Goal: Task Accomplishment & Management: Use online tool/utility

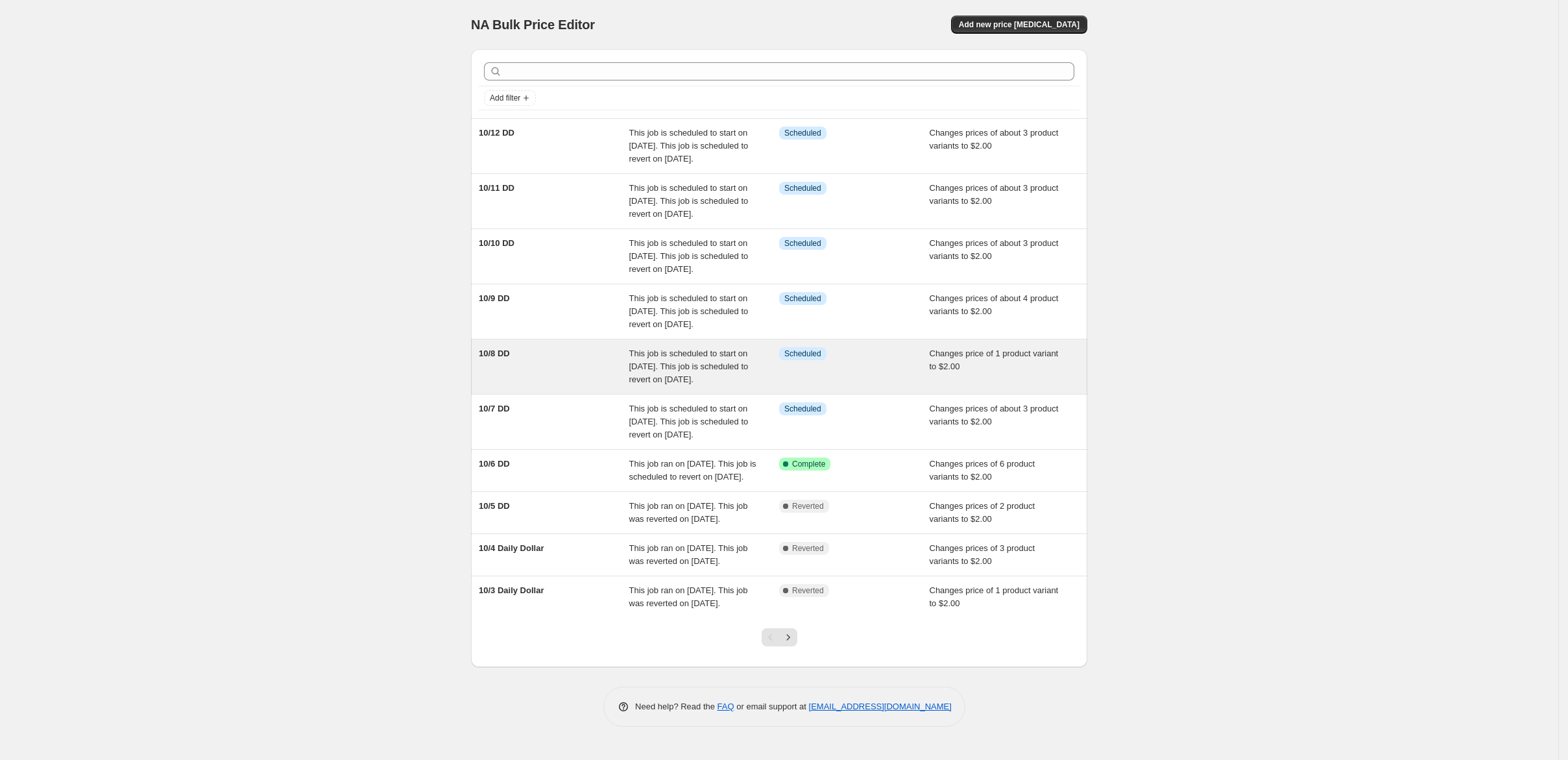
scroll to position [317, 0]
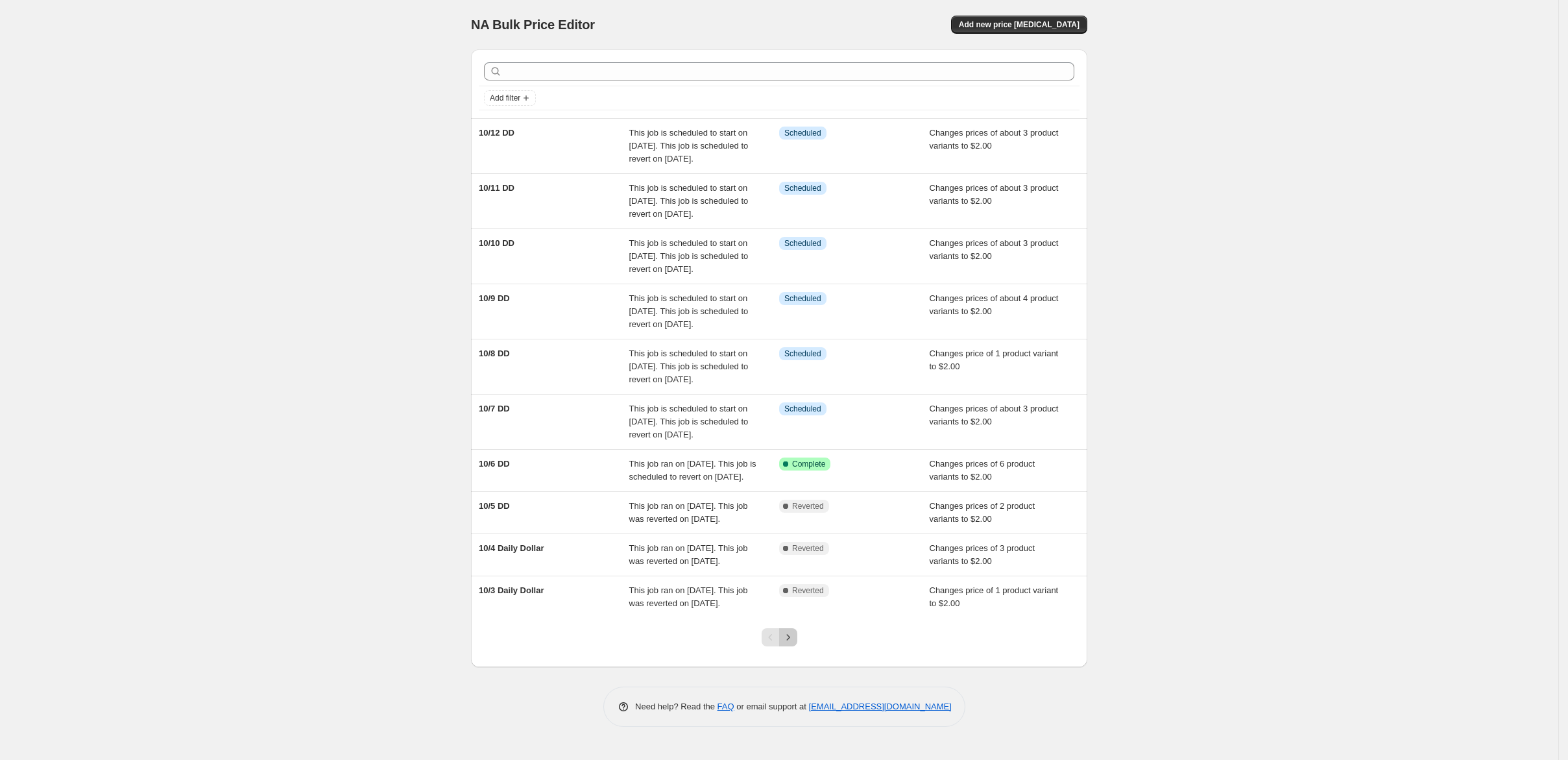
click at [792, 643] on icon "Next" at bounding box center [788, 637] width 13 height 13
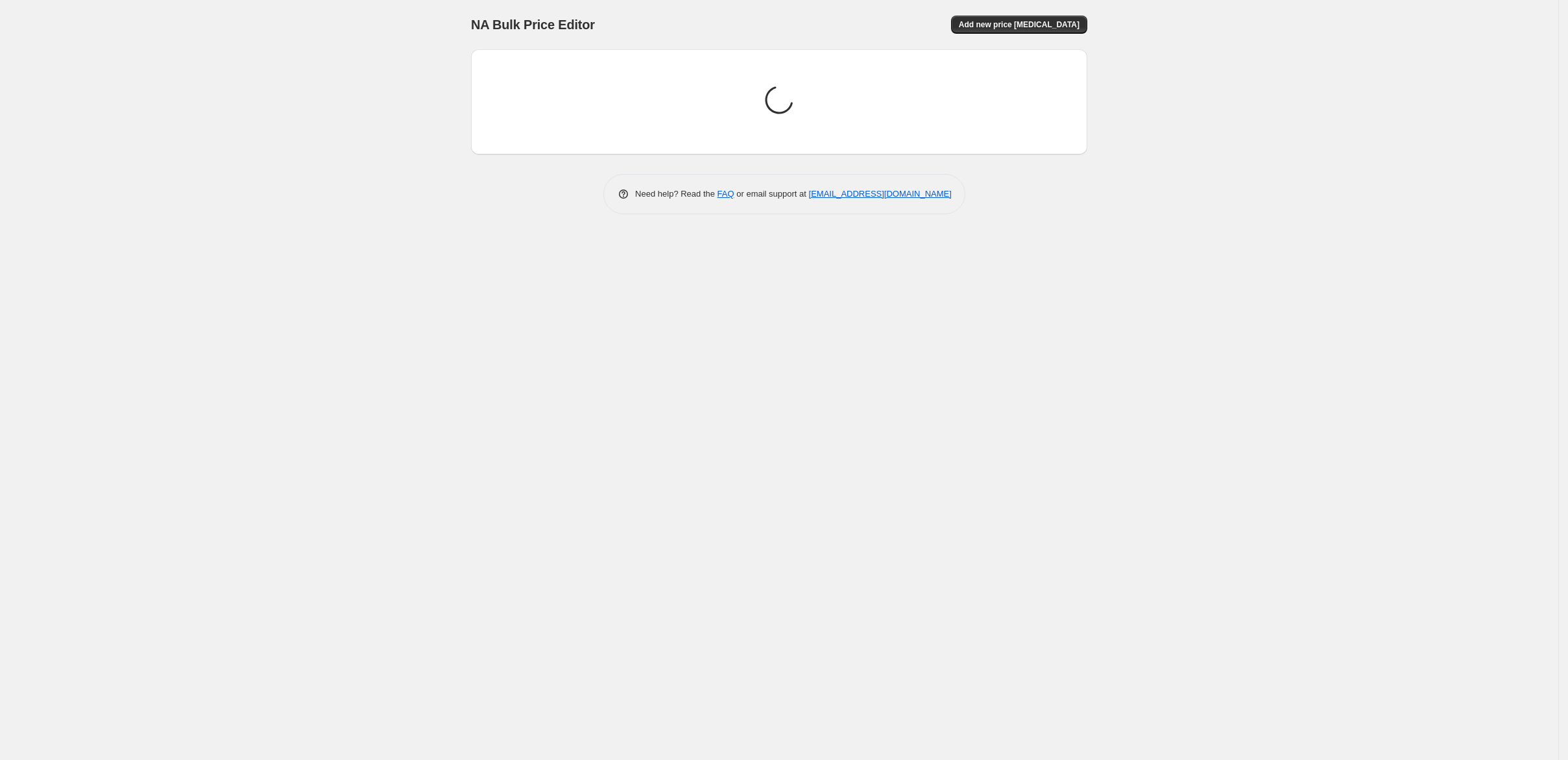
scroll to position [0, 0]
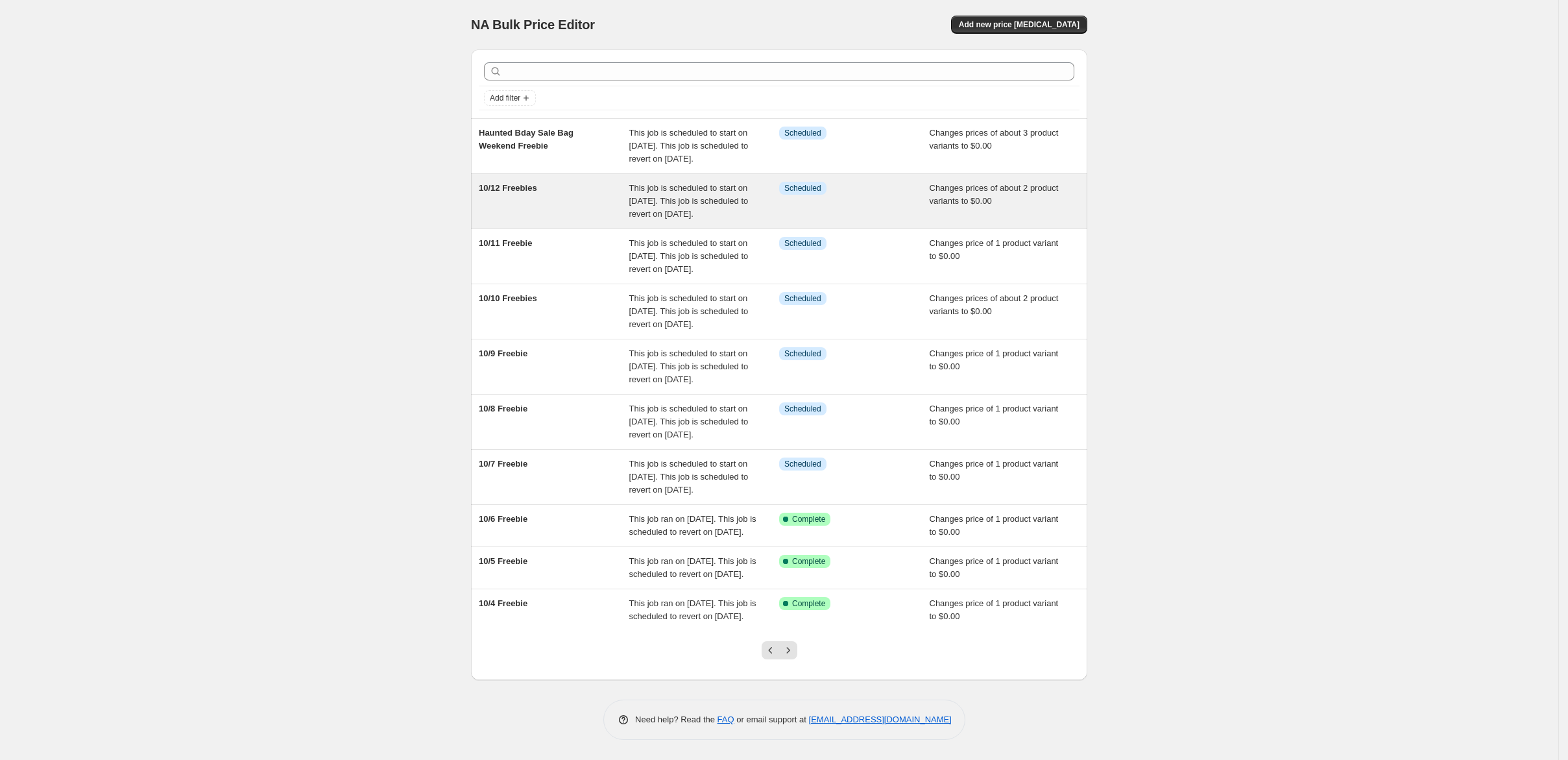
click at [526, 221] on div "10/12 Freebies" at bounding box center [553, 201] width 150 height 39
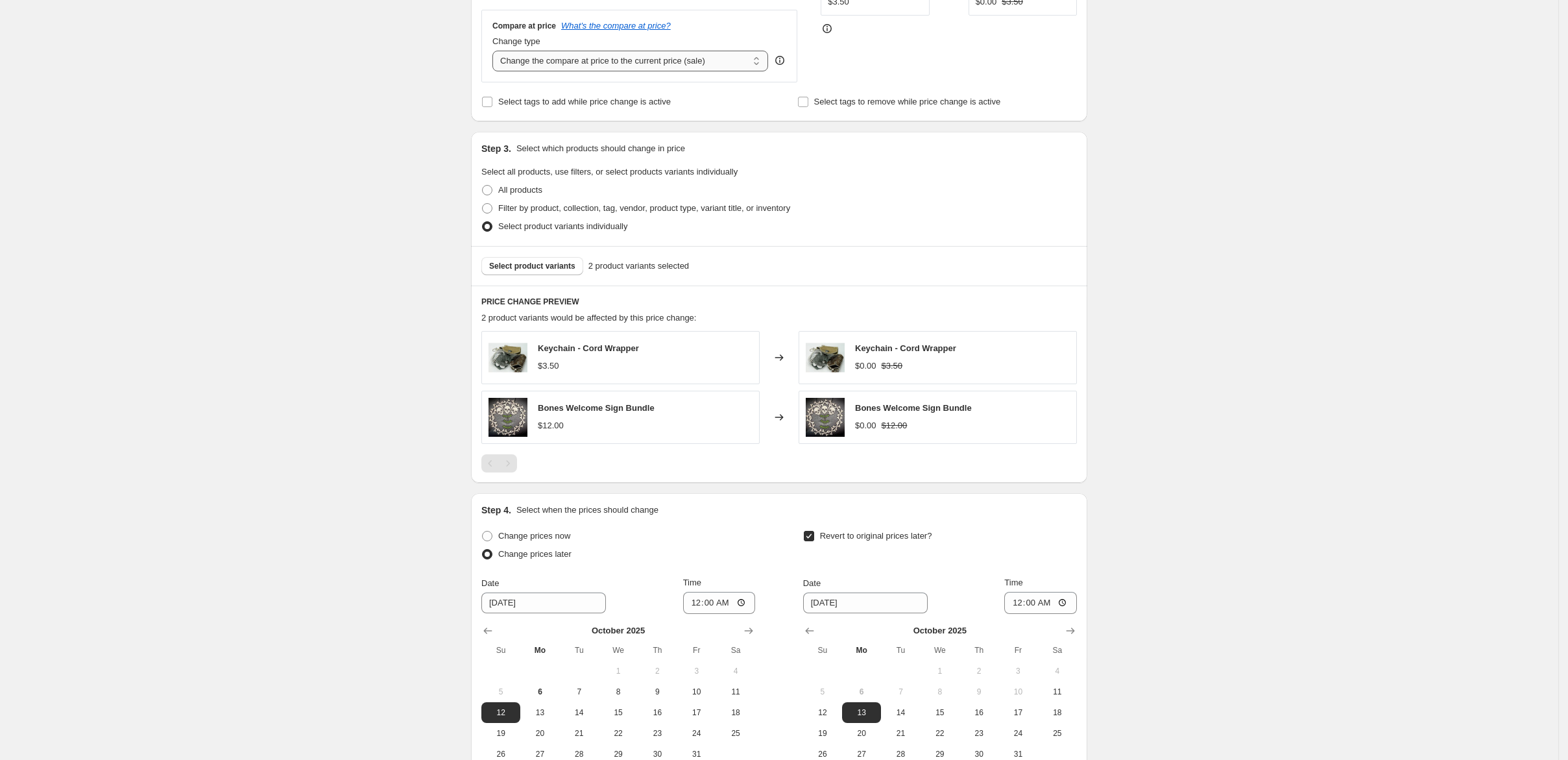
scroll to position [520, 0]
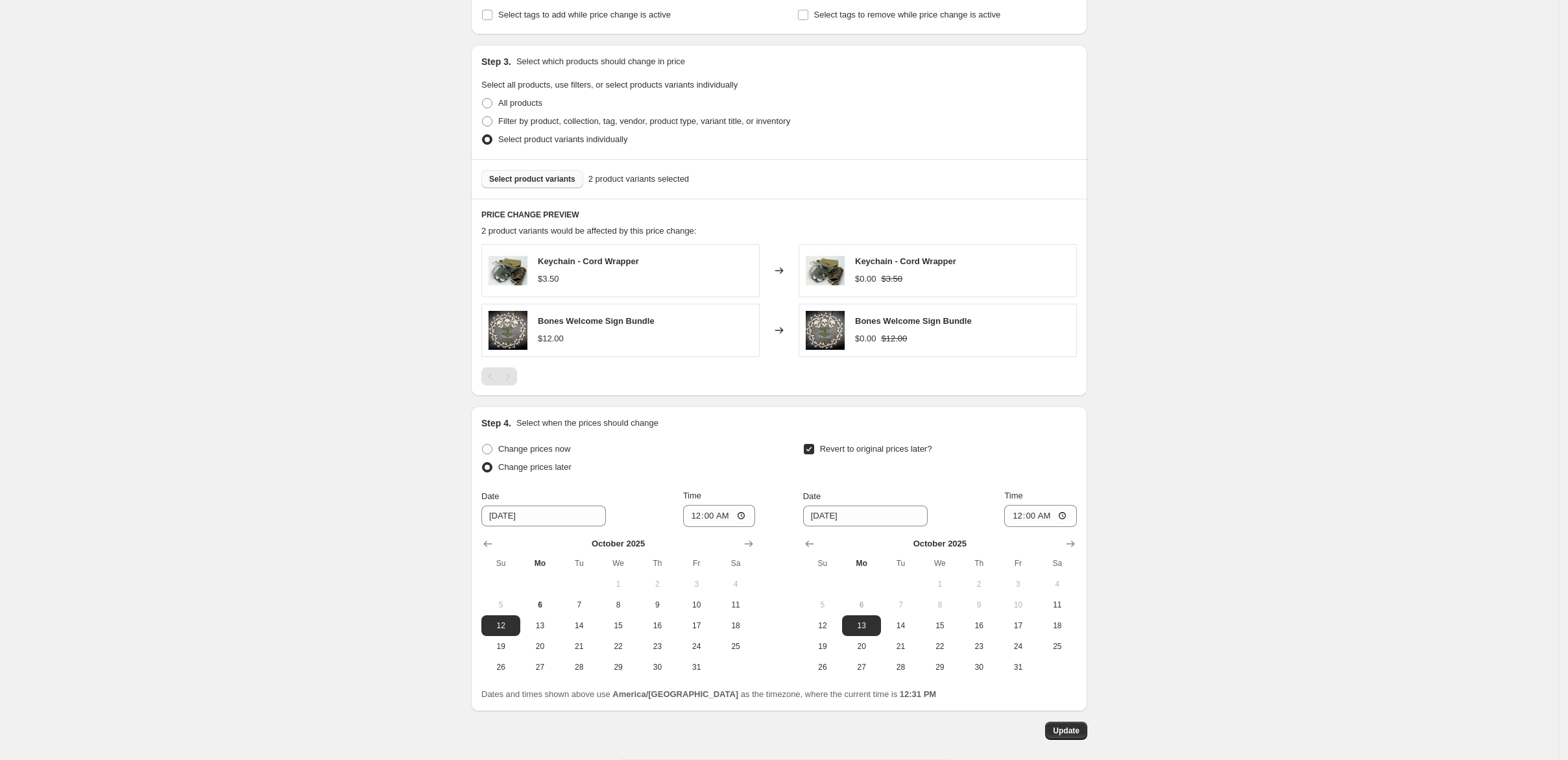
click at [489, 184] on span "Select product variants" at bounding box center [532, 180] width 86 height 11
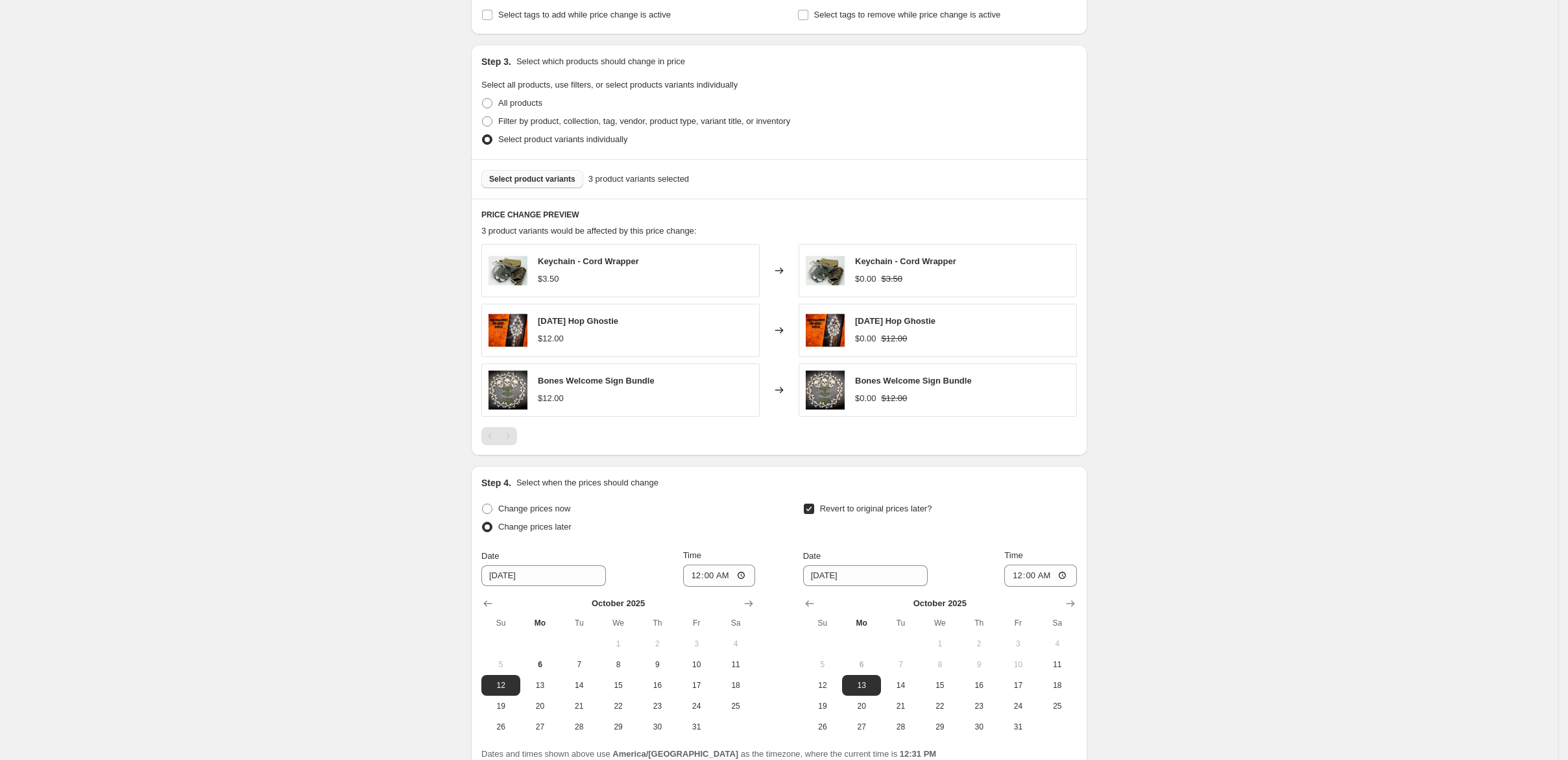
click at [615, 416] on div "Bones Welcome Sign Bundle $12.00" at bounding box center [620, 391] width 278 height 53
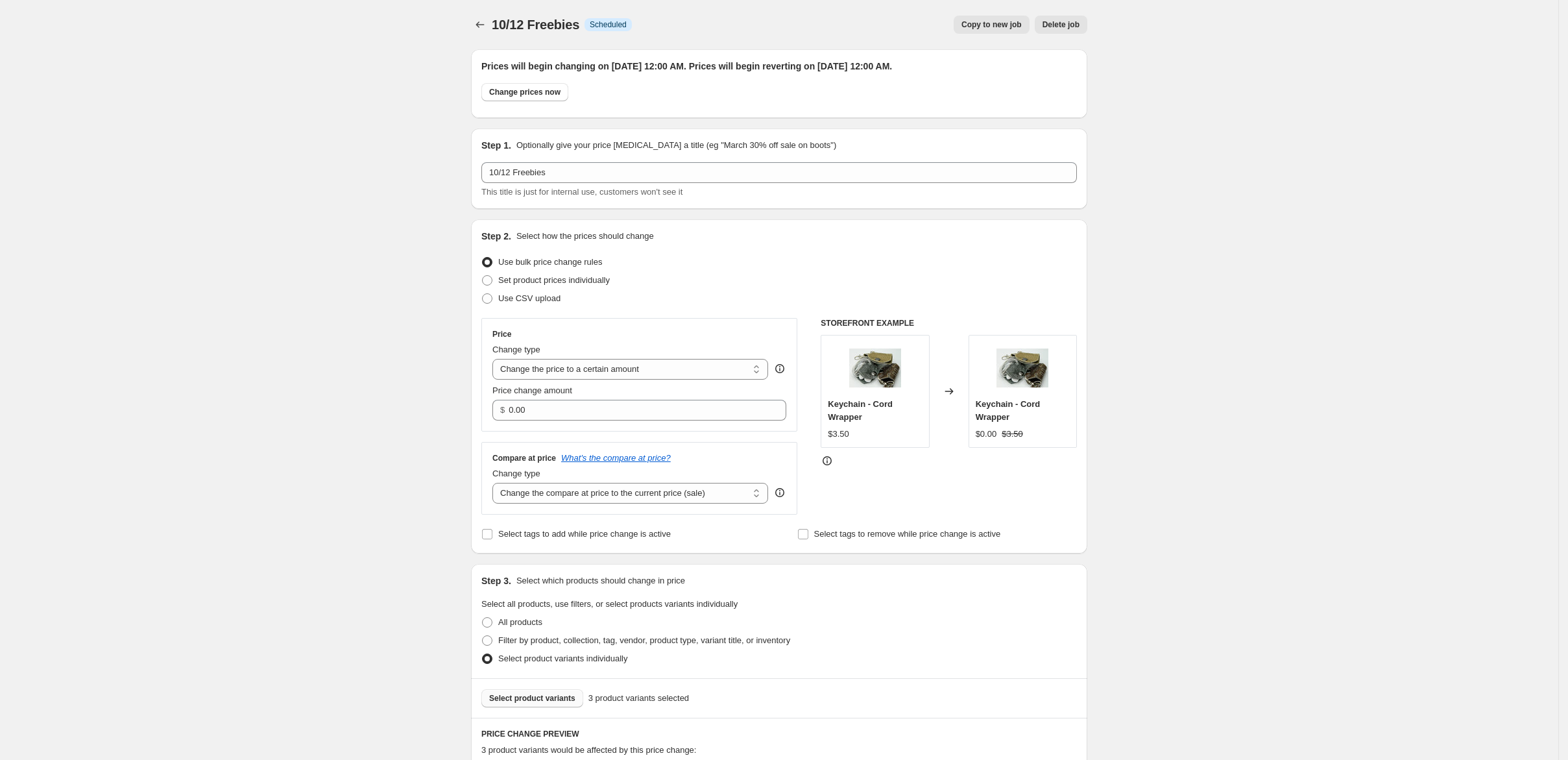
scroll to position [433, 0]
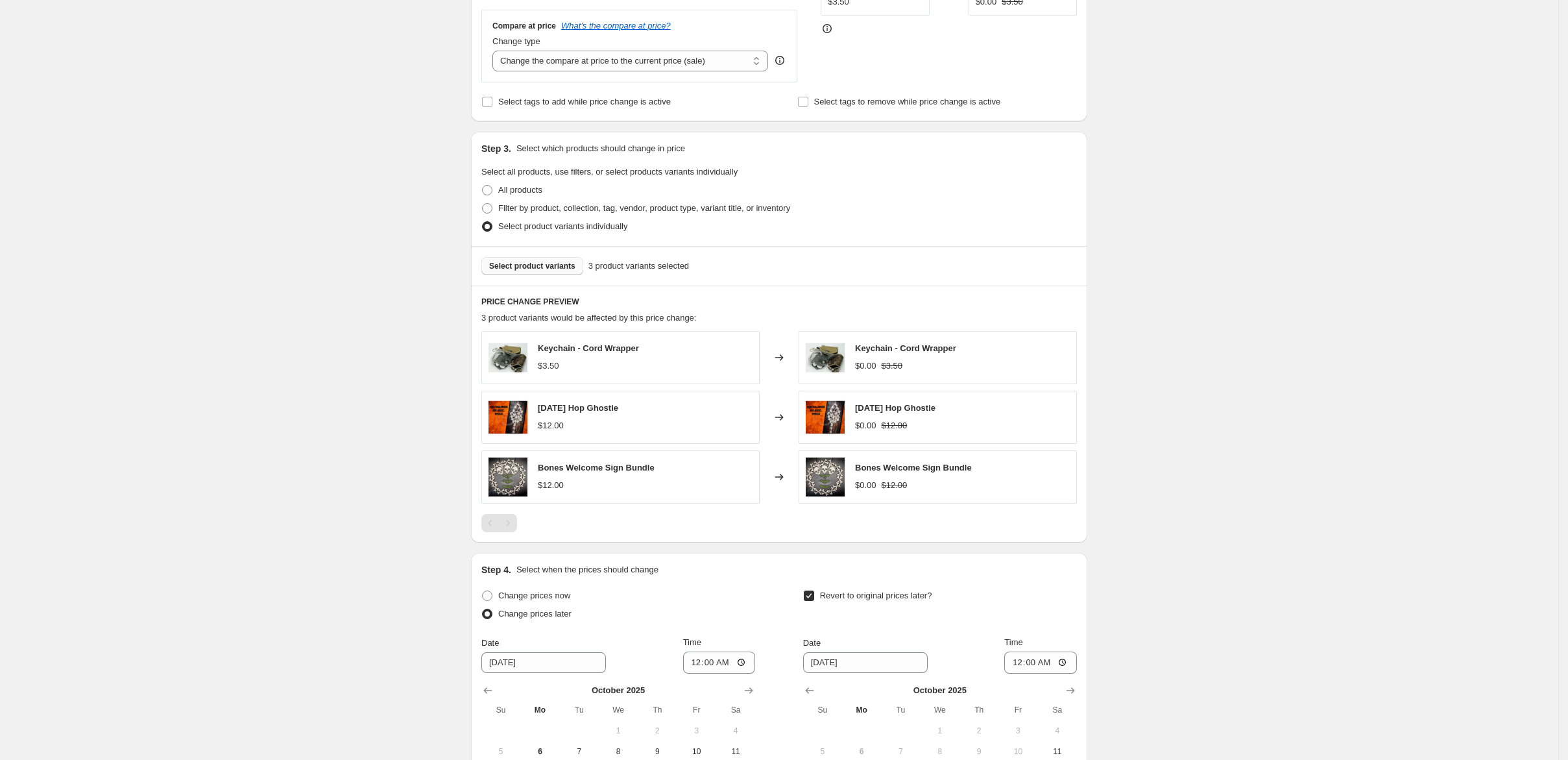
click at [539, 413] on span "[DATE] Hop Ghostie" at bounding box center [578, 408] width 80 height 10
click at [488, 437] on img at bounding box center [508, 417] width 39 height 39
click at [488, 497] on img at bounding box center [508, 477] width 39 height 39
drag, startPoint x: 423, startPoint y: 613, endPoint x: 460, endPoint y: 642, distance: 47.0
click at [481, 504] on div "Bones Welcome Sign Bundle $12.00" at bounding box center [620, 477] width 278 height 53
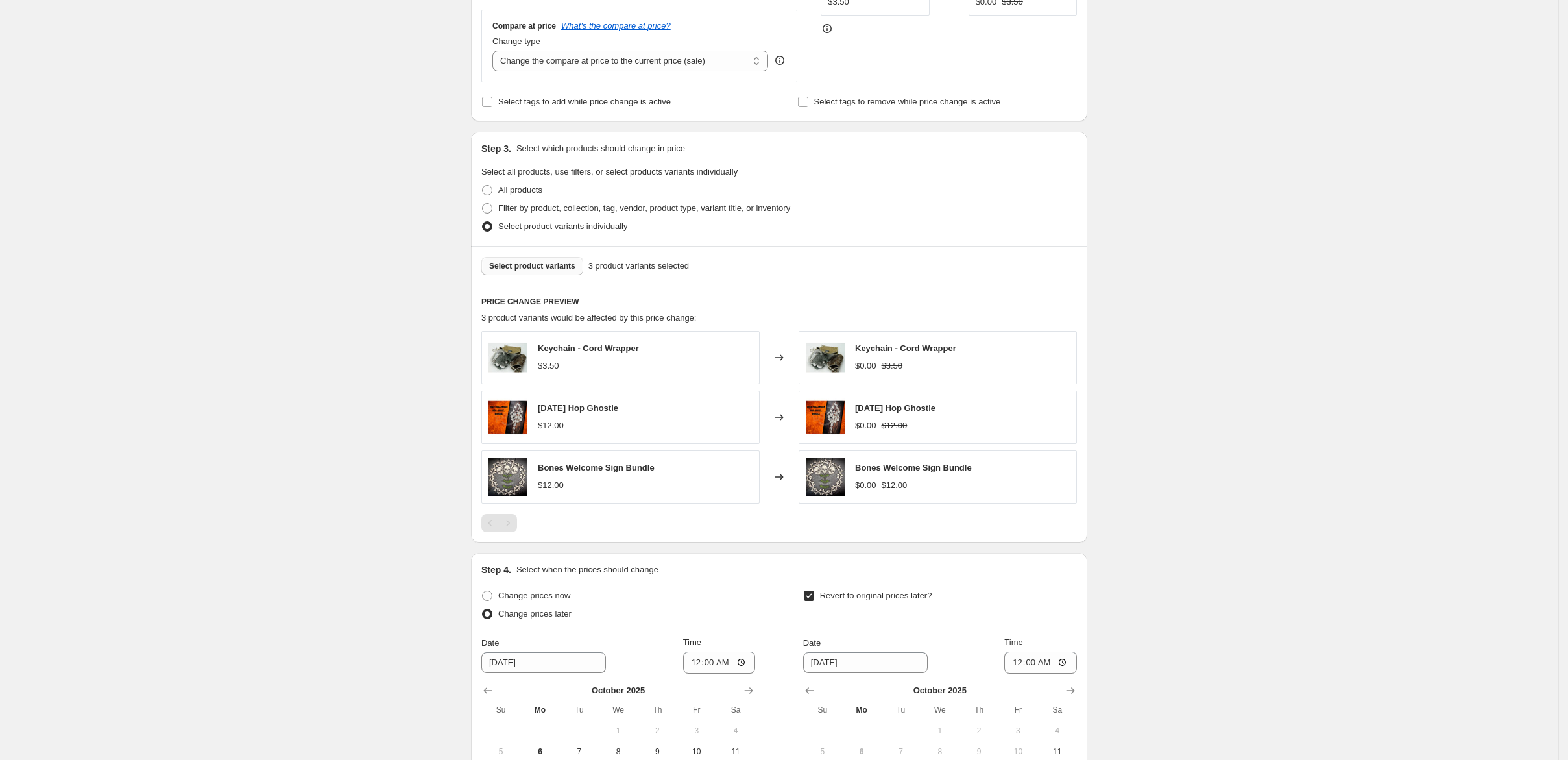
click at [627, 504] on div "Bones Welcome Sign Bundle $12.00" at bounding box center [620, 477] width 278 height 53
click at [786, 484] on icon at bounding box center [779, 477] width 13 height 13
click at [499, 532] on div "Pagination" at bounding box center [508, 523] width 18 height 18
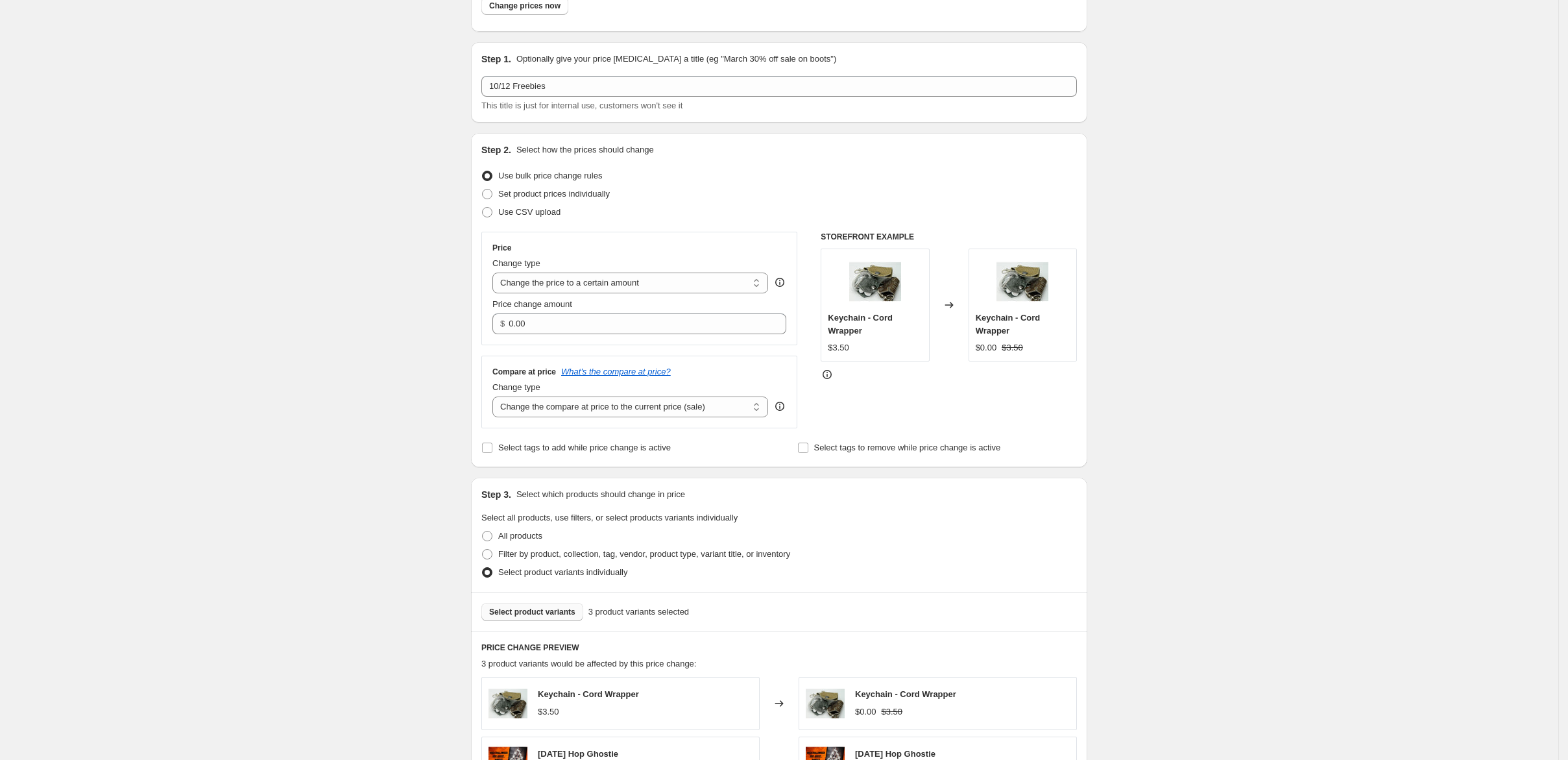
scroll to position [0, 0]
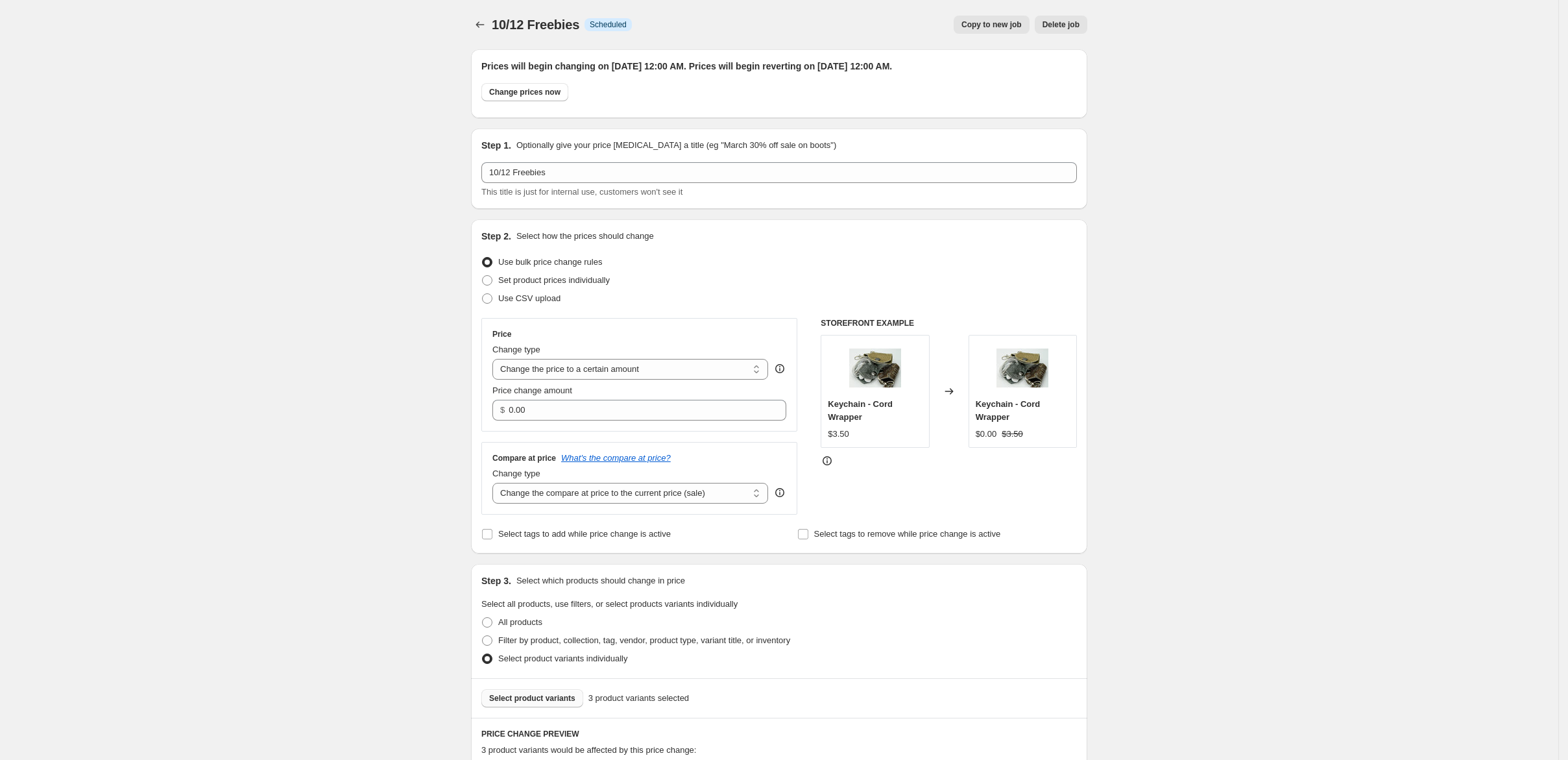
click at [1022, 30] on span "Copy to new job" at bounding box center [992, 25] width 60 height 11
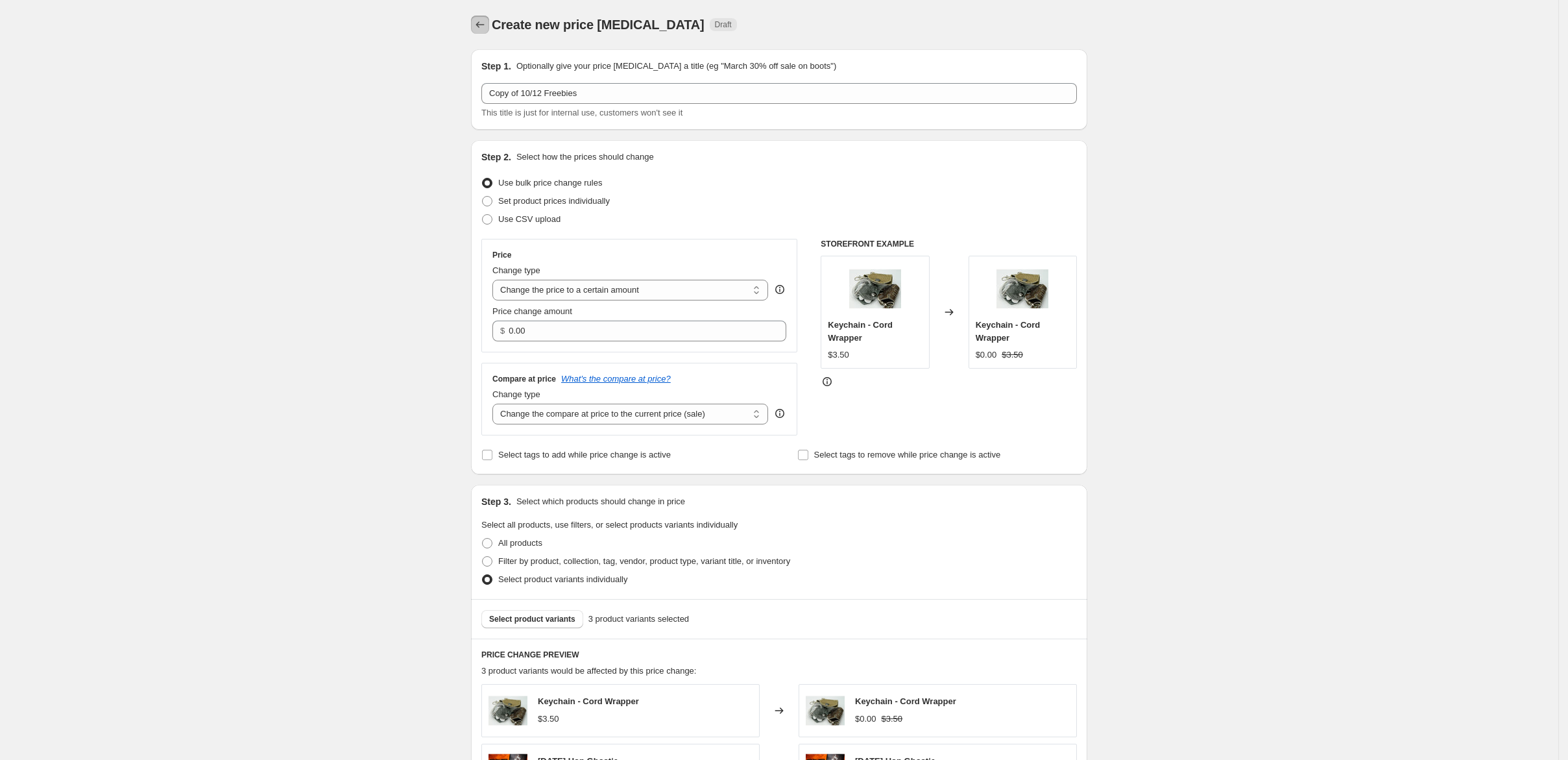
click at [474, 31] on icon "Price change jobs" at bounding box center [480, 24] width 13 height 13
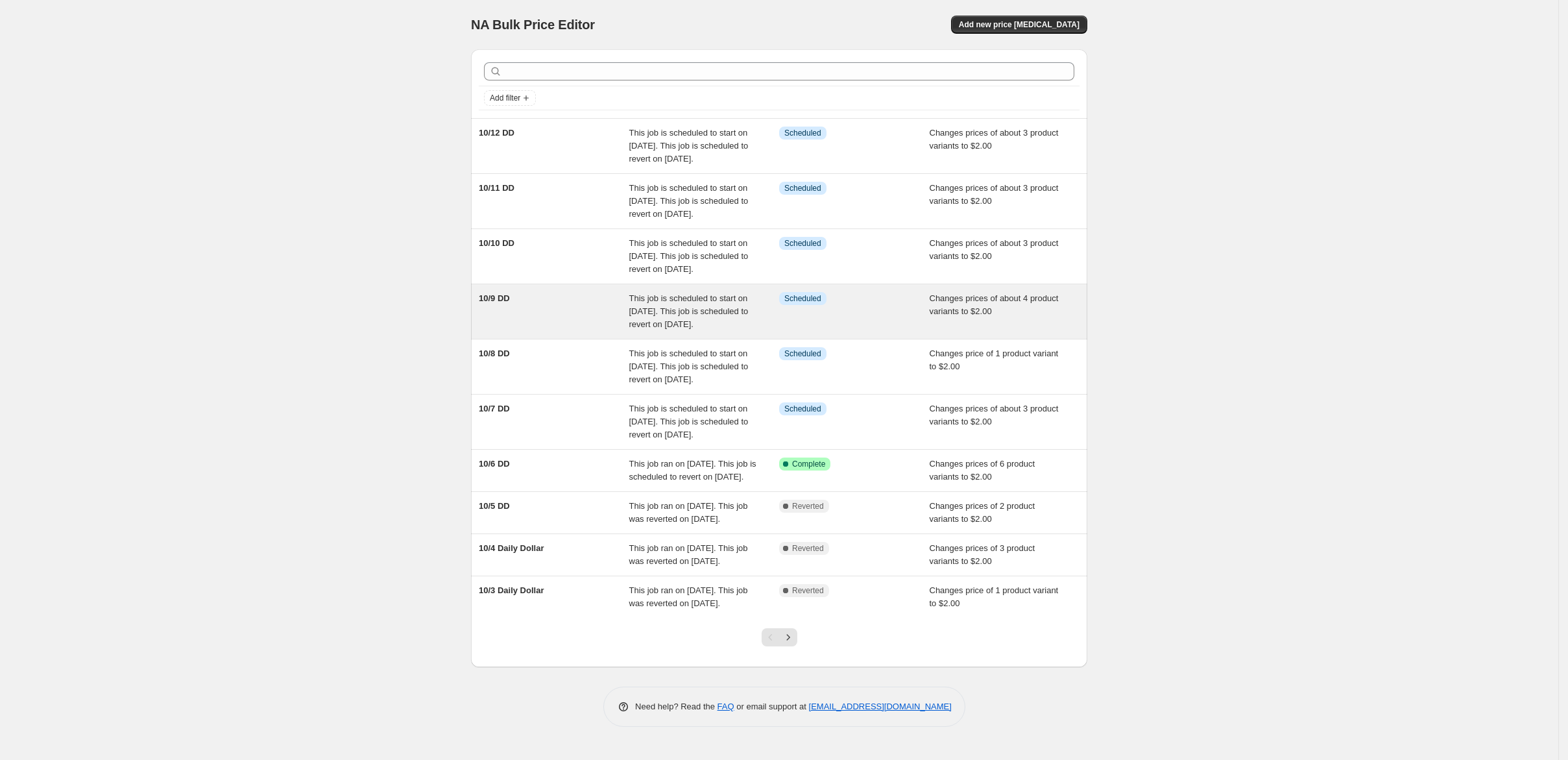
scroll to position [317, 0]
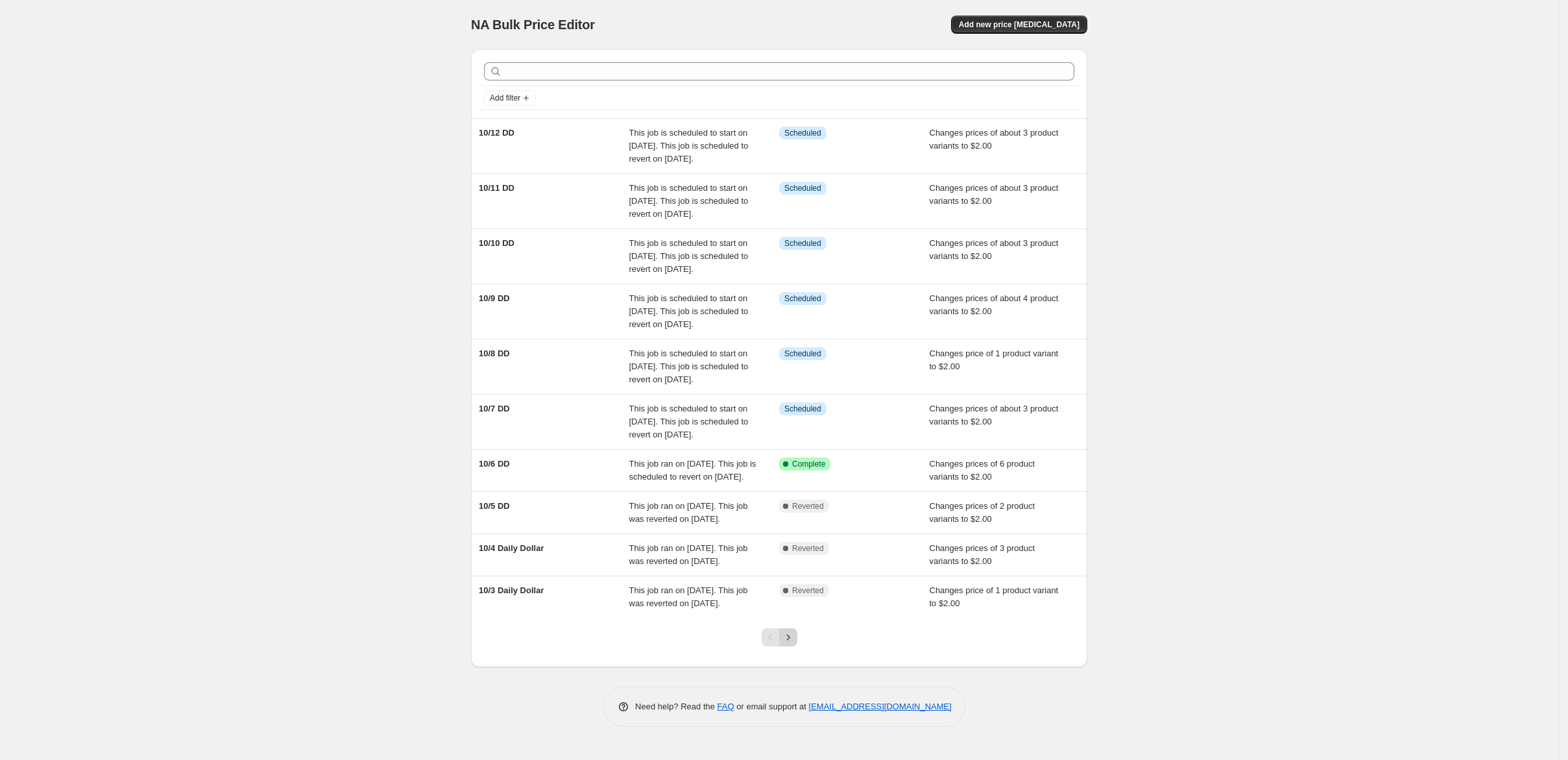
click at [795, 644] on icon "Next" at bounding box center [788, 637] width 13 height 13
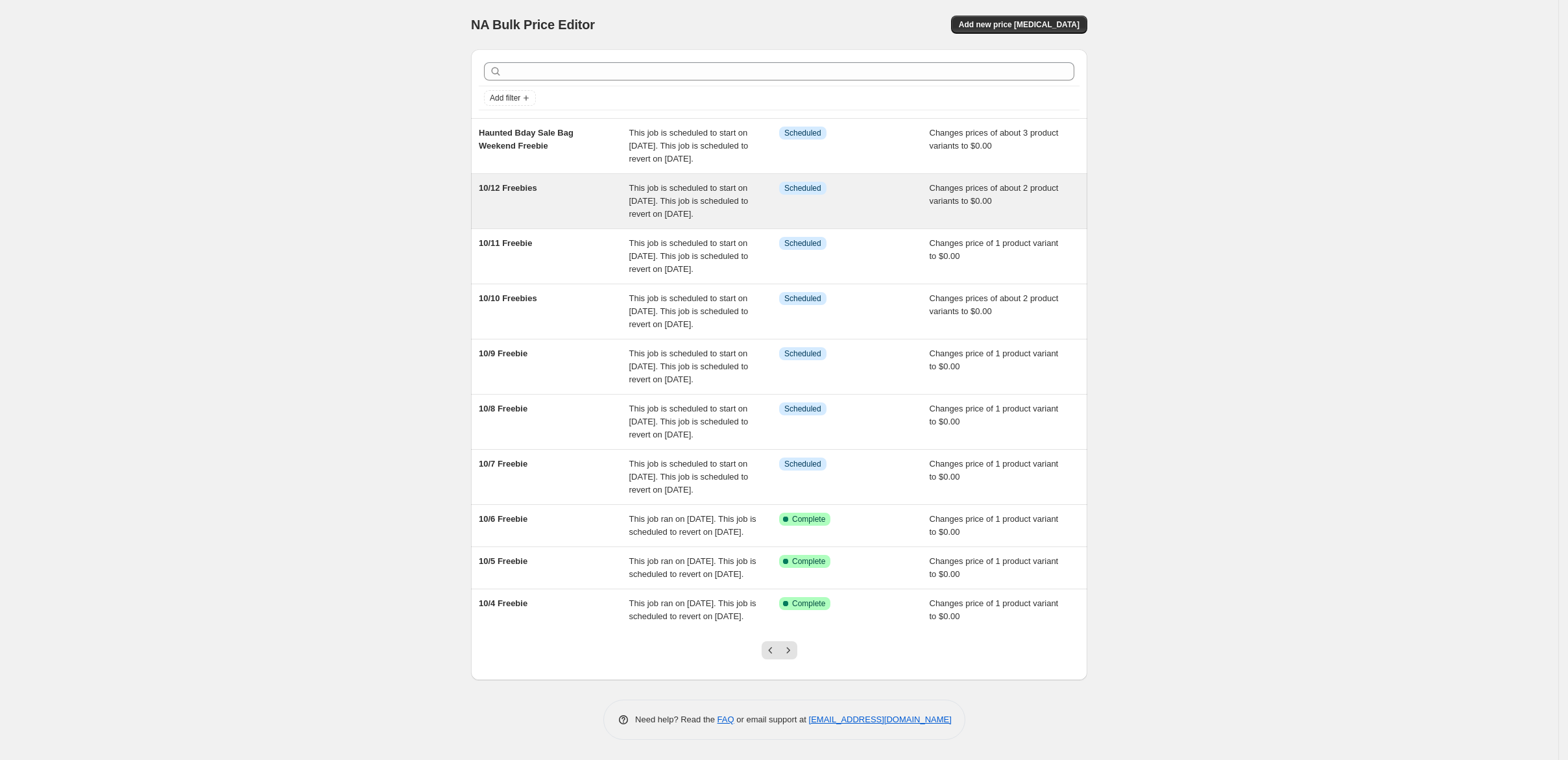
click at [488, 221] on div "10/12 Freebies" at bounding box center [553, 201] width 150 height 39
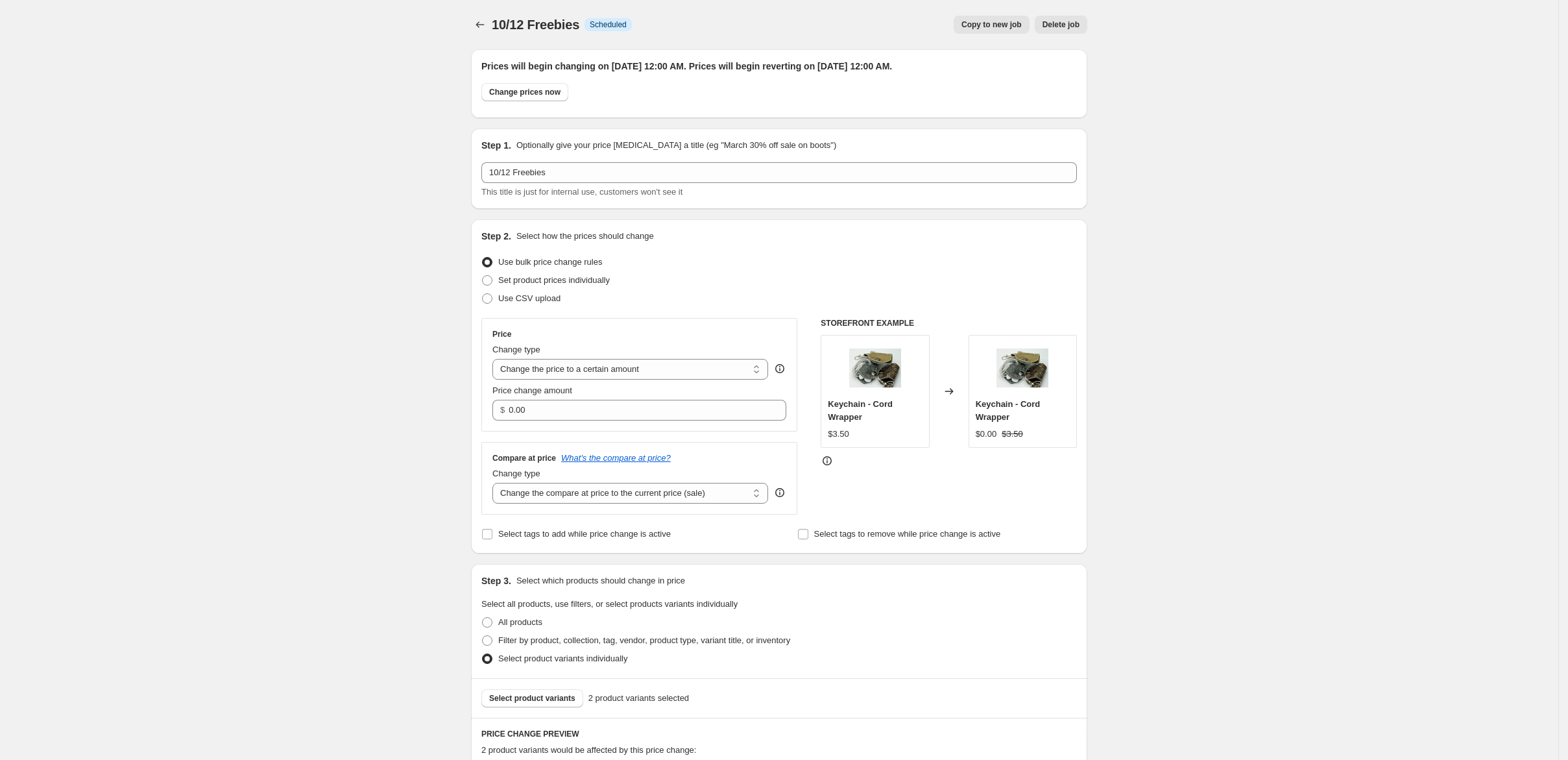
click at [1080, 28] on span "Delete job" at bounding box center [1061, 25] width 37 height 11
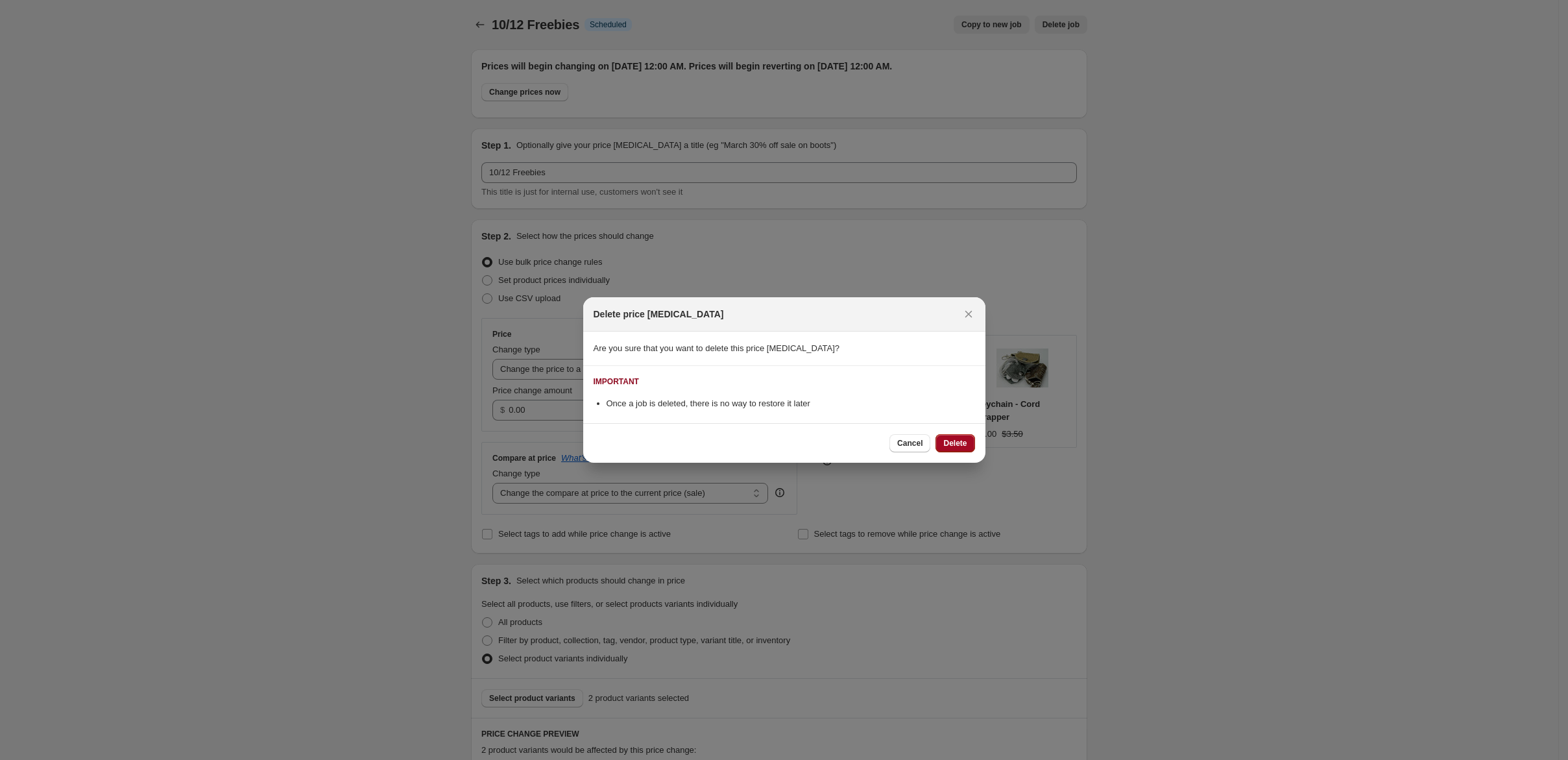
click at [967, 449] on span "Delete" at bounding box center [955, 443] width 23 height 11
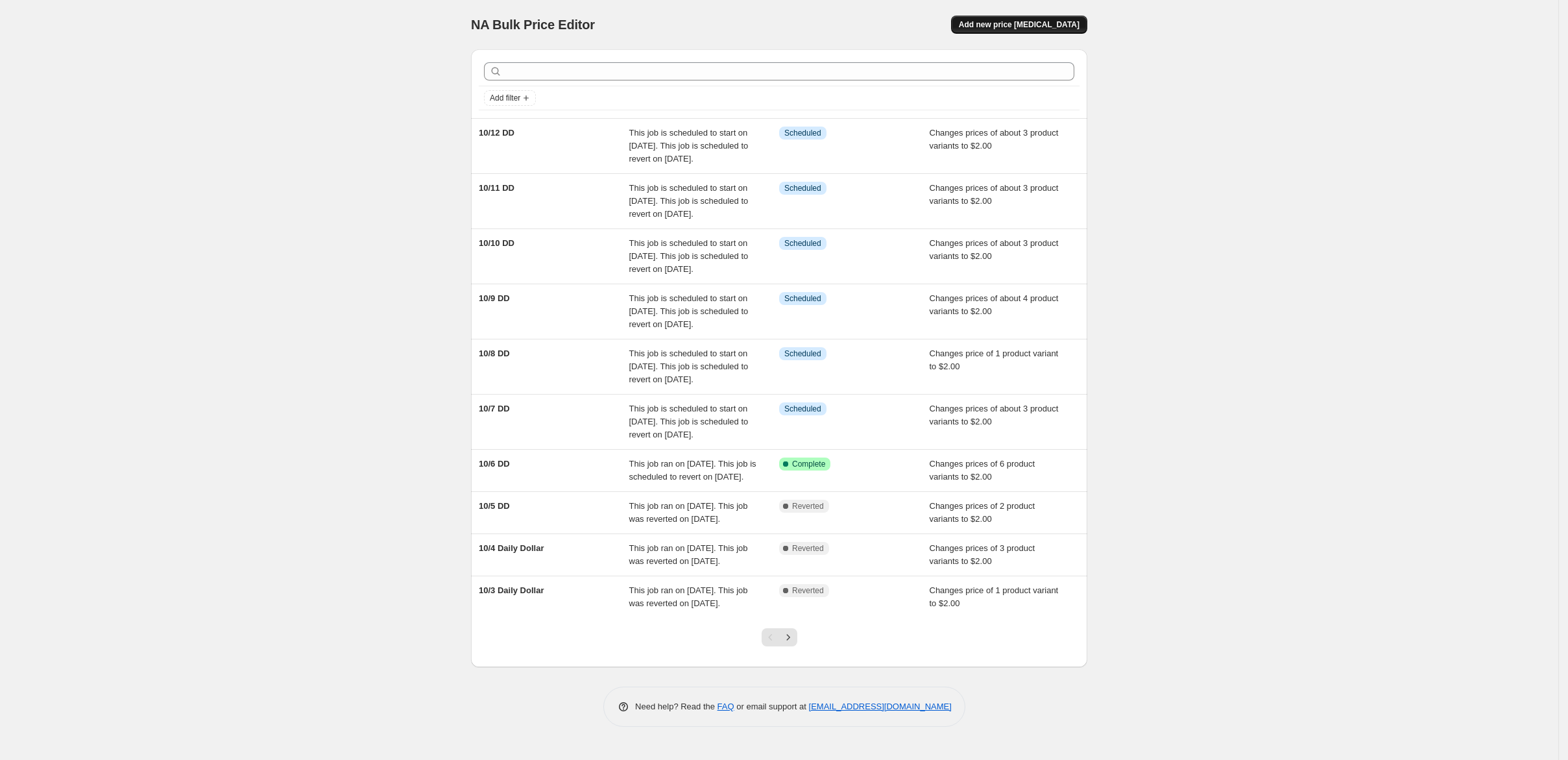
click at [1080, 29] on span "Add new price [MEDICAL_DATA]" at bounding box center [1019, 25] width 121 height 11
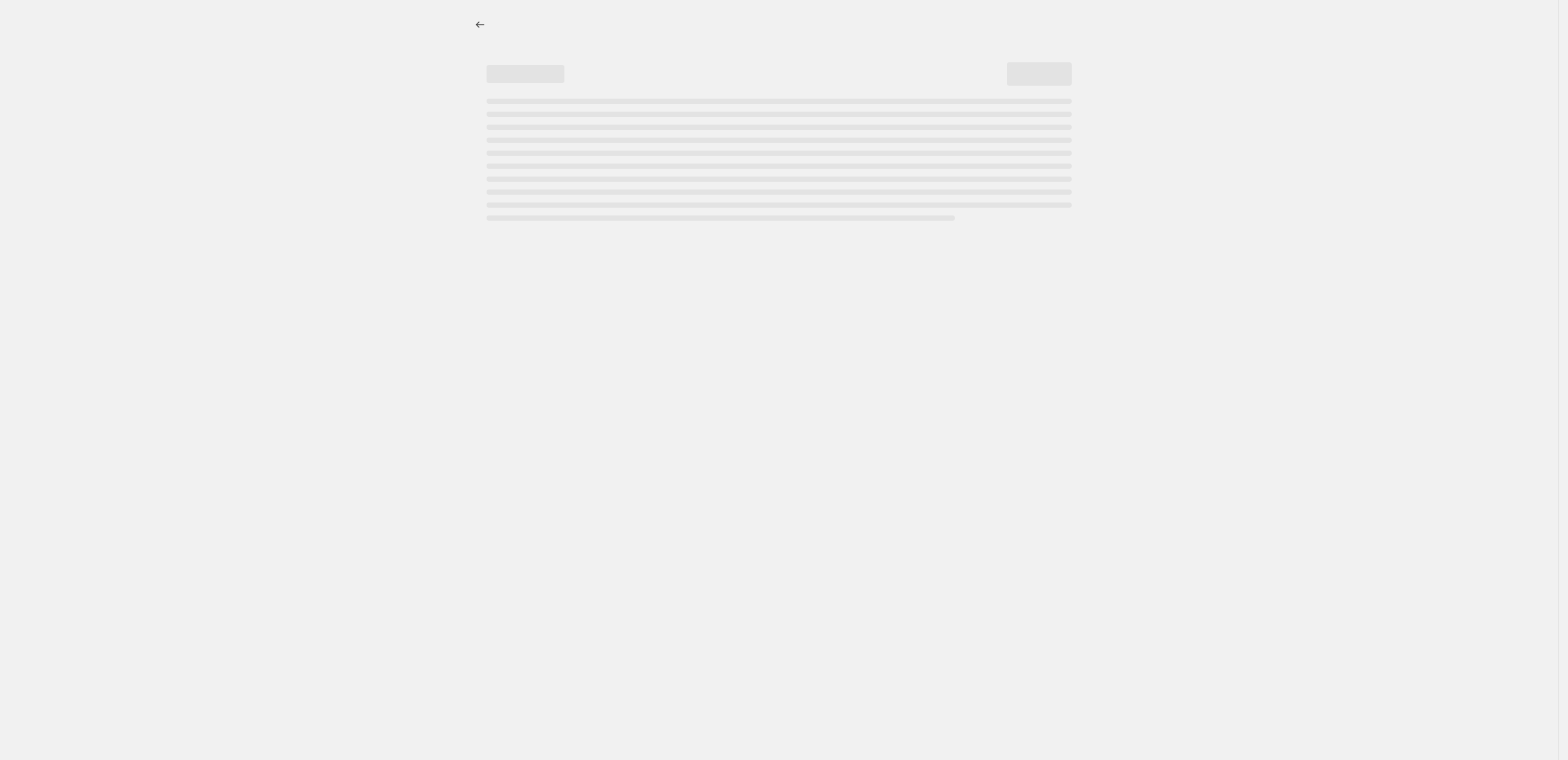
select select "percentage"
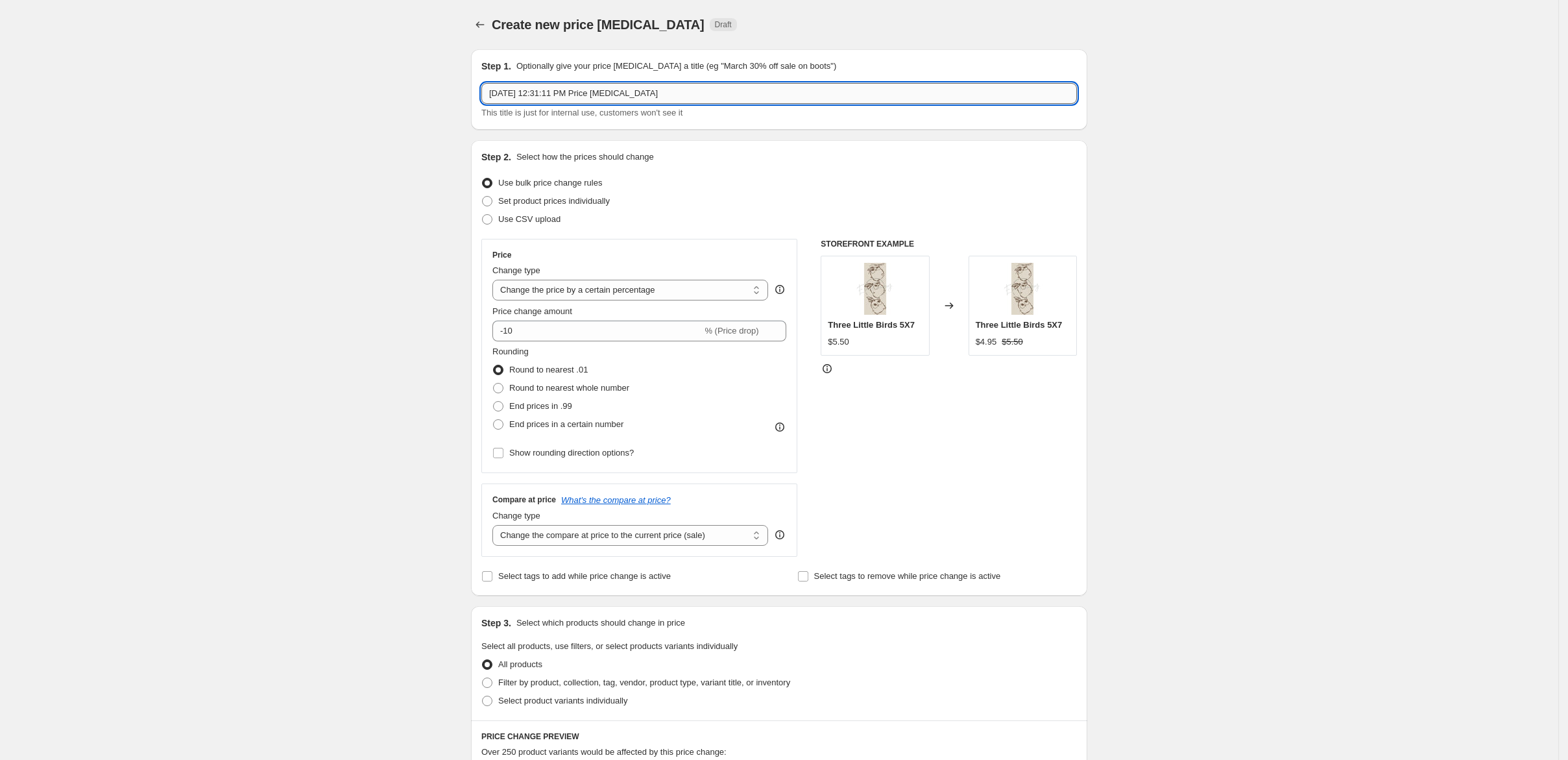
click at [633, 104] on input "[DATE] 12:31:11 PM Price [MEDICAL_DATA]" at bounding box center [779, 93] width 596 height 20
click at [632, 104] on input "[DATE] 12:31:11 PM Price [MEDICAL_DATA]" at bounding box center [779, 93] width 596 height 20
click at [481, 104] on input "10/12" at bounding box center [779, 93] width 596 height 20
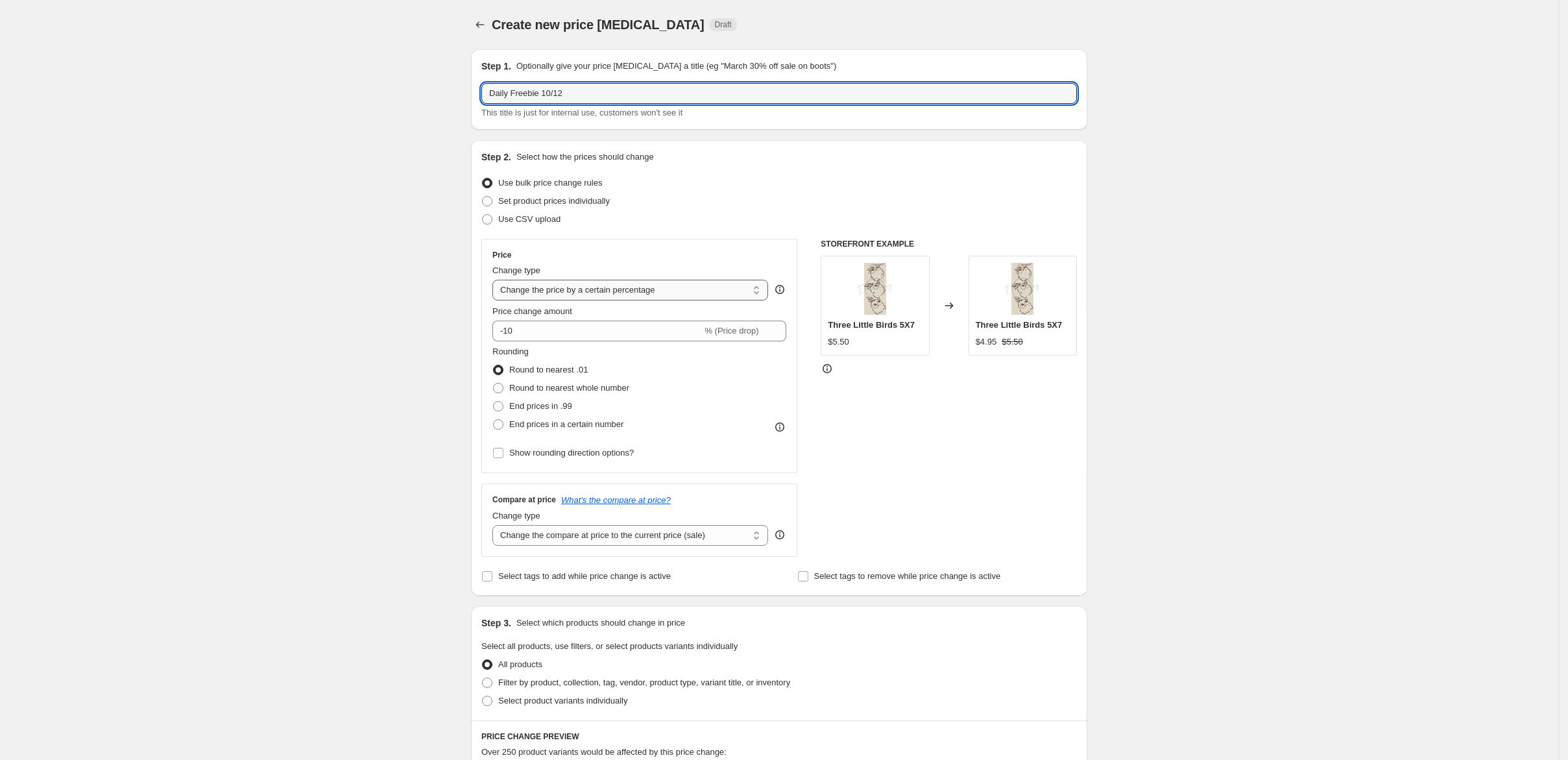
type input "Daily Freebie 10/12"
click at [637, 301] on select "Change the price to a certain amount Change the price by a certain amount Chang…" at bounding box center [631, 289] width 276 height 20
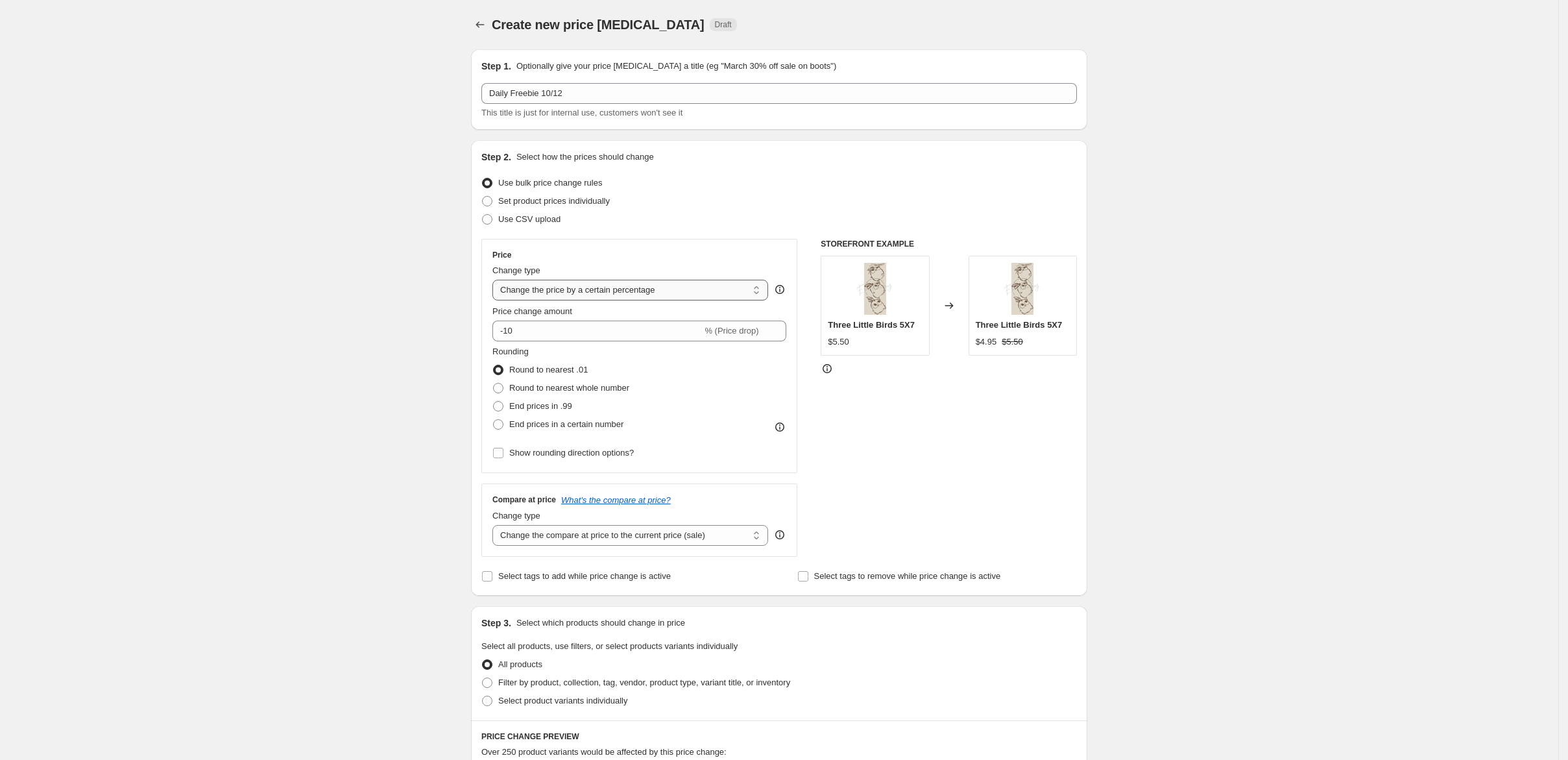
select select "to"
click at [493, 301] on select "Change the price to a certain amount Change the price by a certain amount Chang…" at bounding box center [631, 289] width 276 height 20
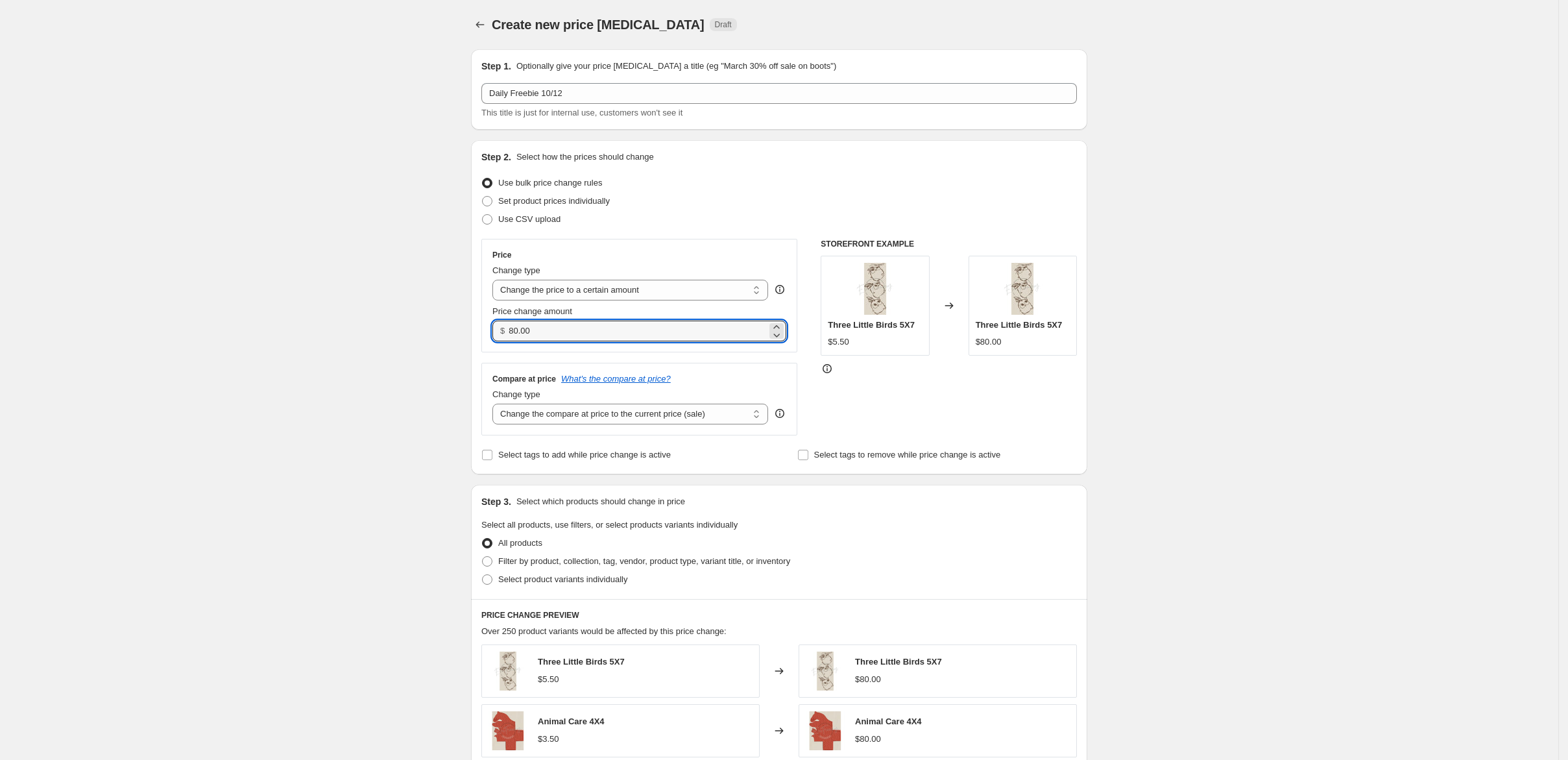
drag, startPoint x: 495, startPoint y: 398, endPoint x: 405, endPoint y: 412, distance: 91.1
click at [471, 412] on div "Step 2. Select how the prices should change Use bulk price change rules Set pro…" at bounding box center [779, 308] width 616 height 335
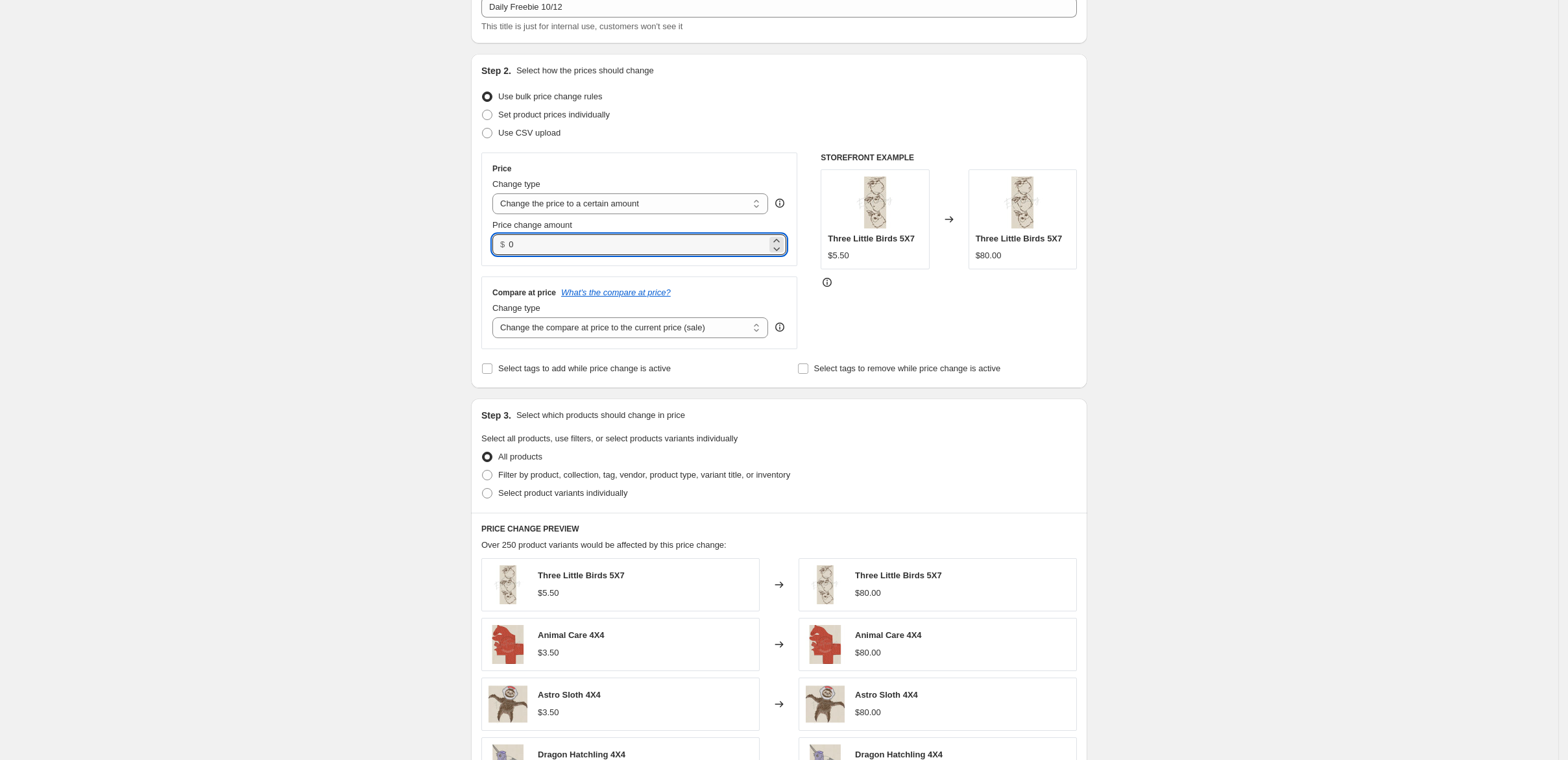
scroll to position [173, 0]
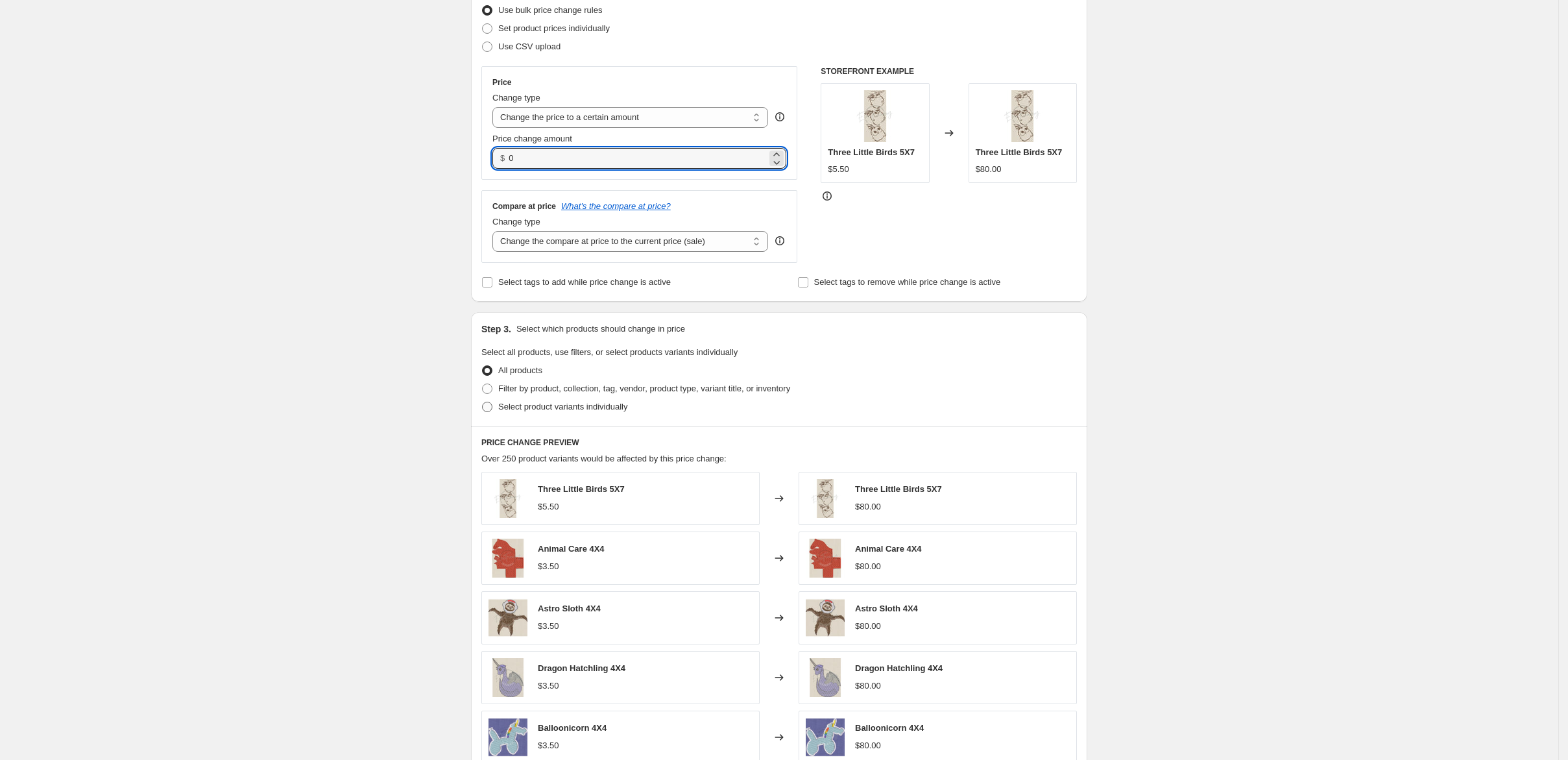
type input "0.00"
click at [498, 412] on span "Select product variants individually" at bounding box center [562, 407] width 129 height 10
click at [482, 402] on input "Select product variants individually" at bounding box center [482, 402] width 1 height 1
radio input "true"
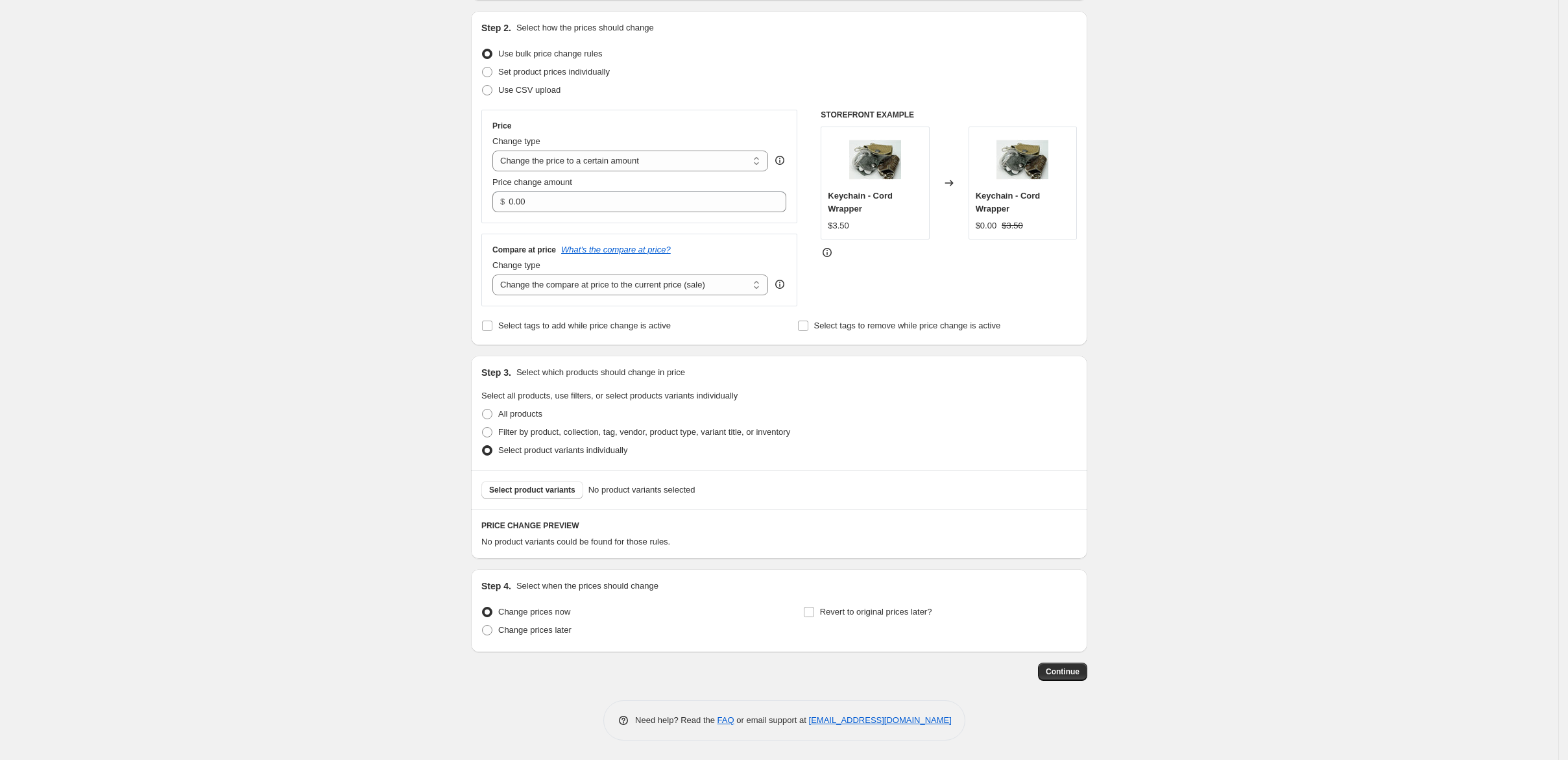
scroll to position [287, 0]
click at [506, 485] on span "Select product variants" at bounding box center [532, 490] width 86 height 11
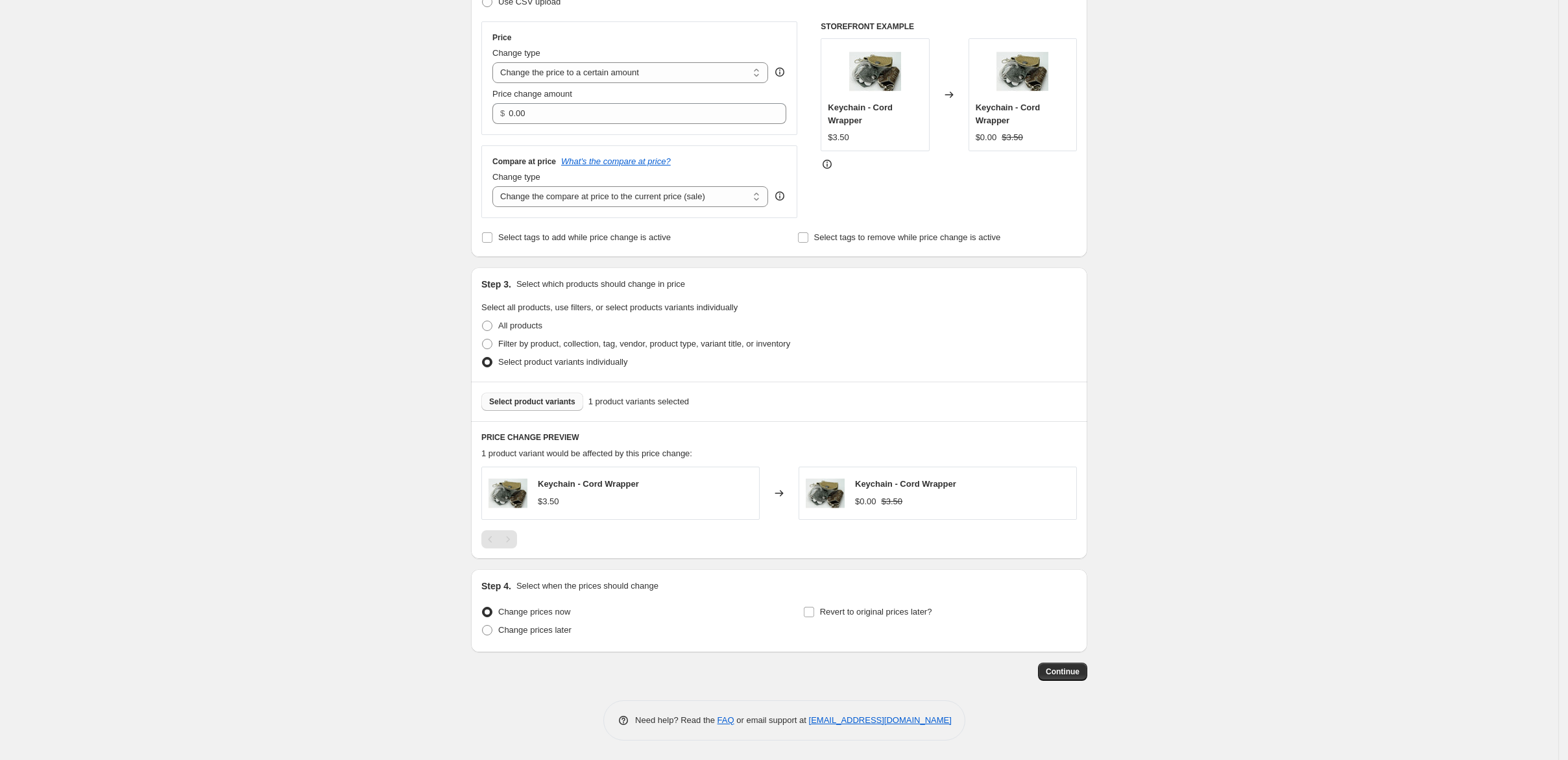
click at [489, 407] on span "Select product variants" at bounding box center [532, 402] width 86 height 11
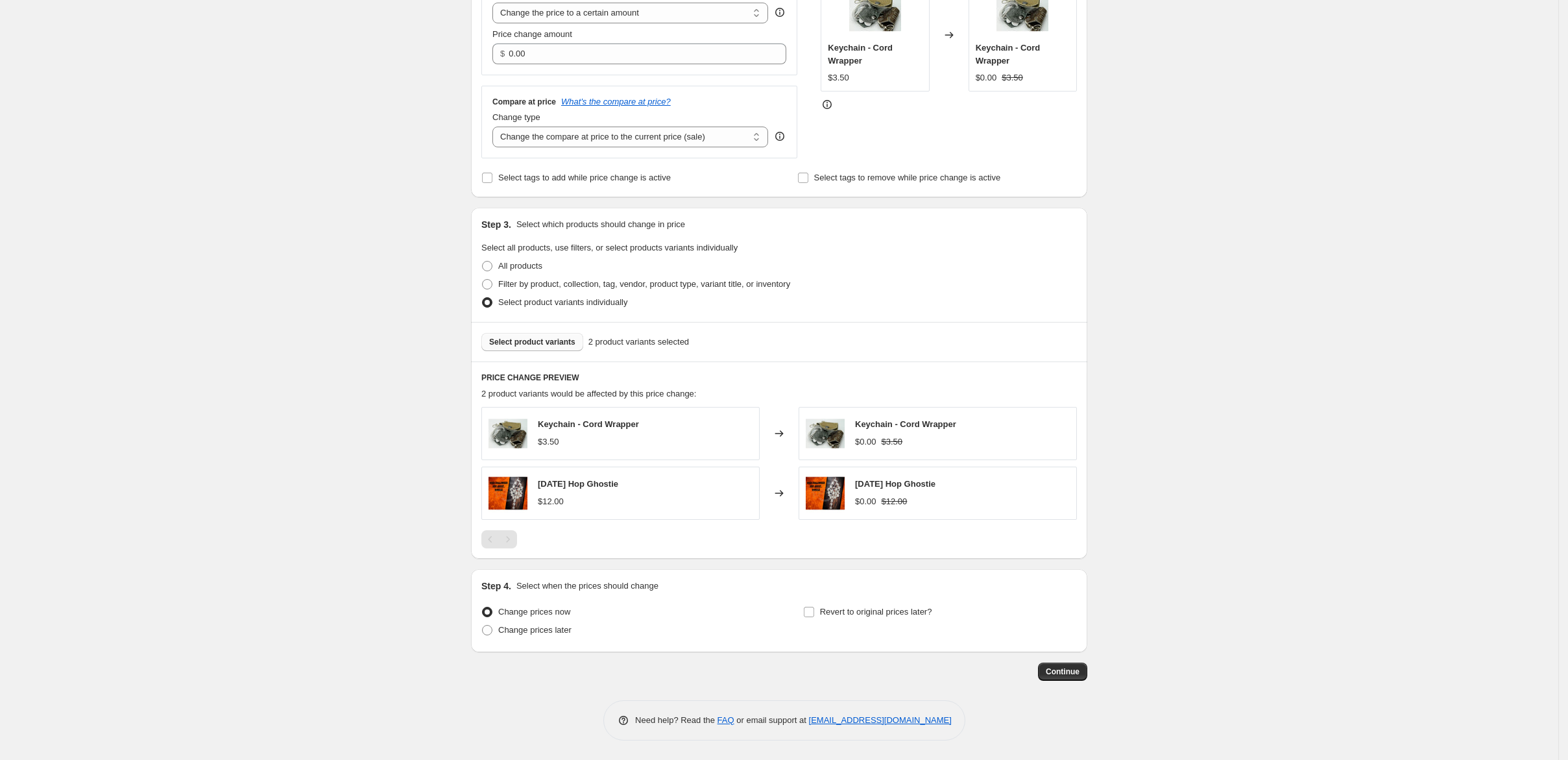
scroll to position [441, 0]
click at [482, 626] on span at bounding box center [487, 631] width 11 height 11
click at [482, 626] on input "Change prices later" at bounding box center [482, 626] width 1 height 1
radio input "true"
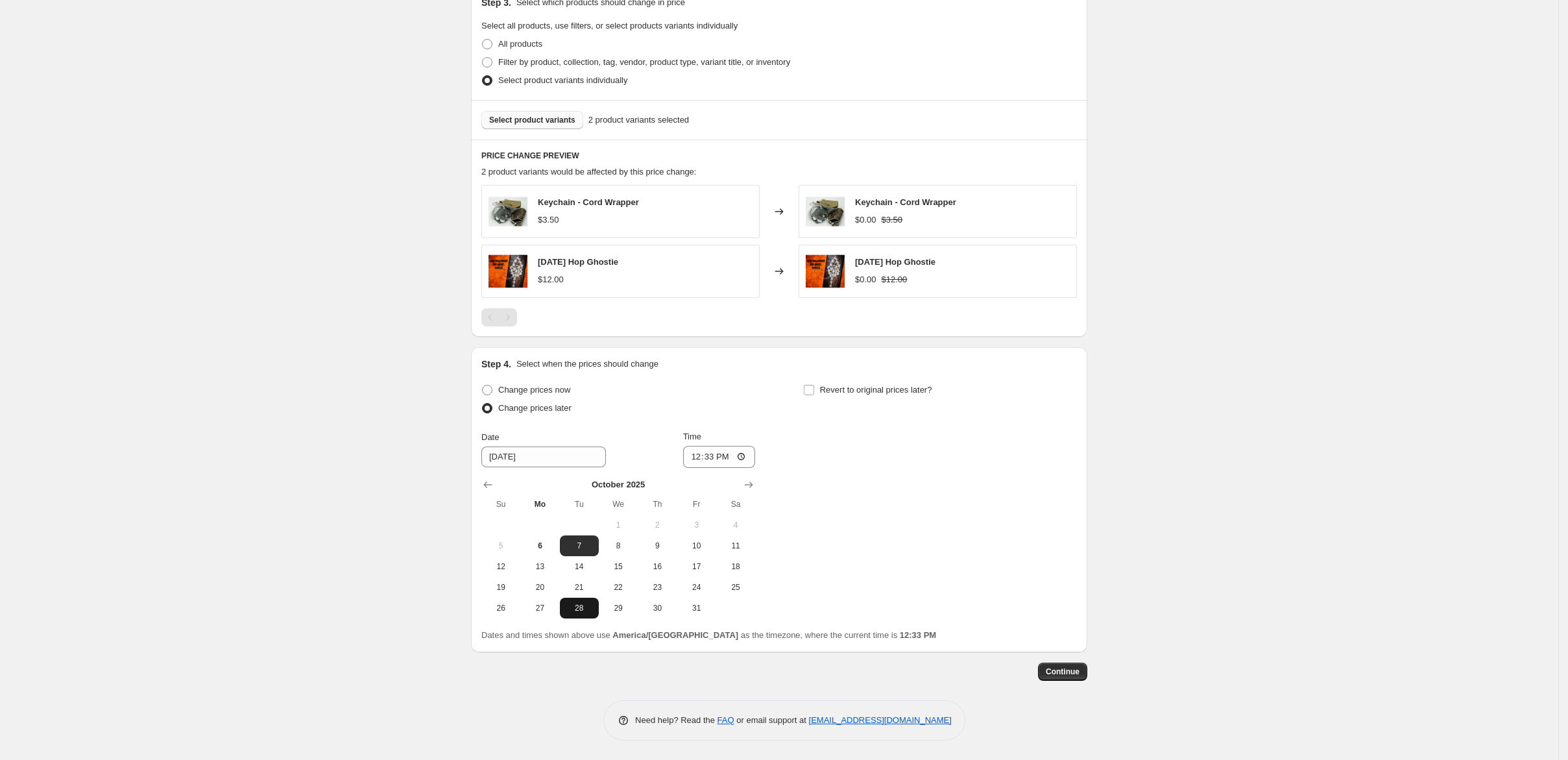
scroll to position [709, 0]
click at [486, 562] on span "12" at bounding box center [501, 567] width 28 height 11
type input "[DATE]"
click at [683, 446] on input "12:33" at bounding box center [720, 457] width 73 height 22
click at [697, 446] on input "12:33" at bounding box center [720, 457] width 73 height 22
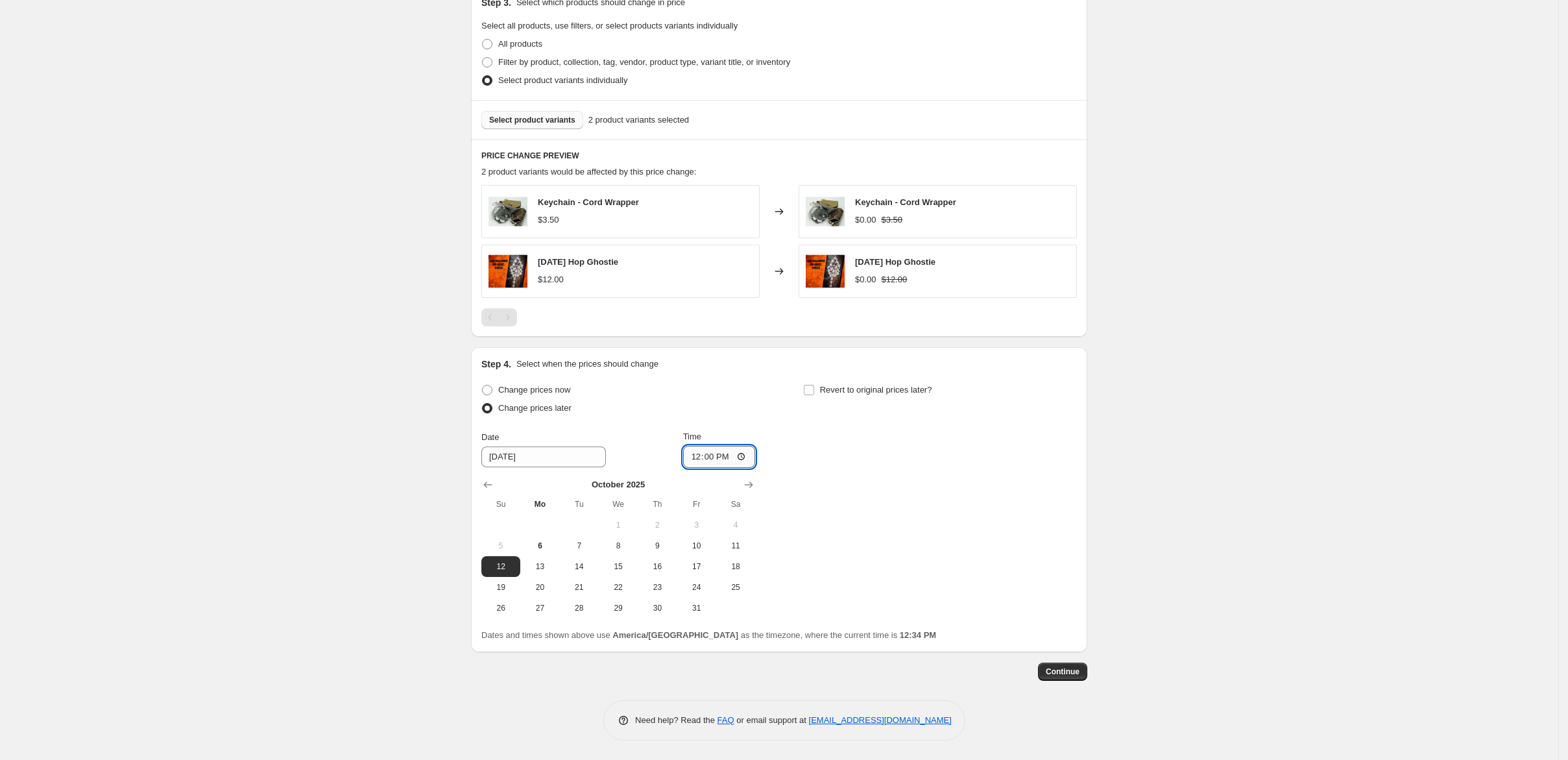
click at [712, 446] on input "12:00" at bounding box center [720, 457] width 73 height 22
type input "00:00"
click at [815, 385] on input "Revert to original prices later?" at bounding box center [809, 391] width 11 height 11
checkbox input "true"
click at [1077, 446] on input "12:34" at bounding box center [1041, 457] width 73 height 22
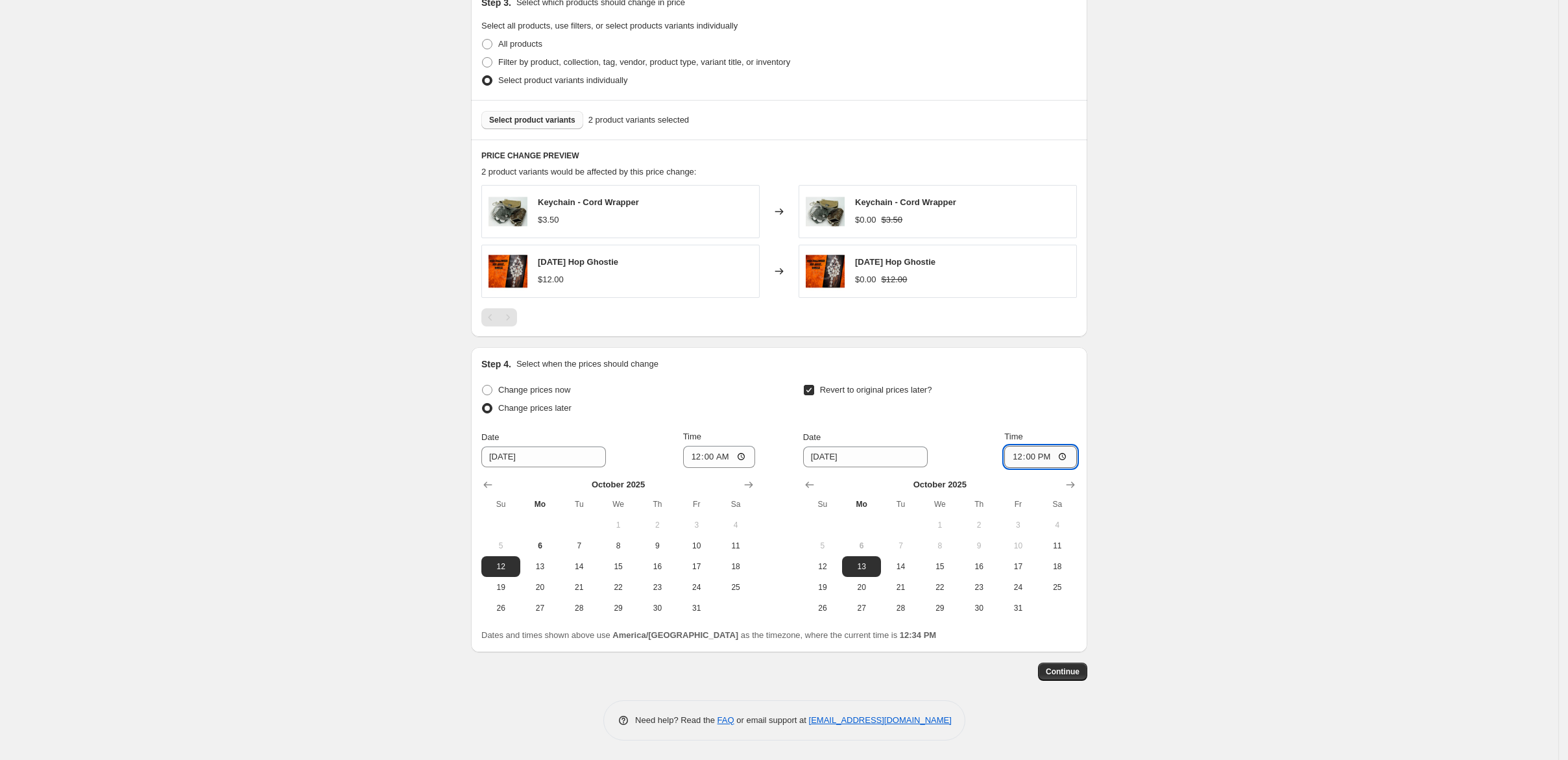
click at [1077, 446] on input "12:00" at bounding box center [1041, 457] width 73 height 22
type input "00:00"
click at [1226, 370] on div "Create new price [MEDICAL_DATA]. This page is ready Create new price [MEDICAL_D…" at bounding box center [779, 130] width 1558 height 1259
click at [1080, 667] on span "Continue" at bounding box center [1063, 672] width 34 height 11
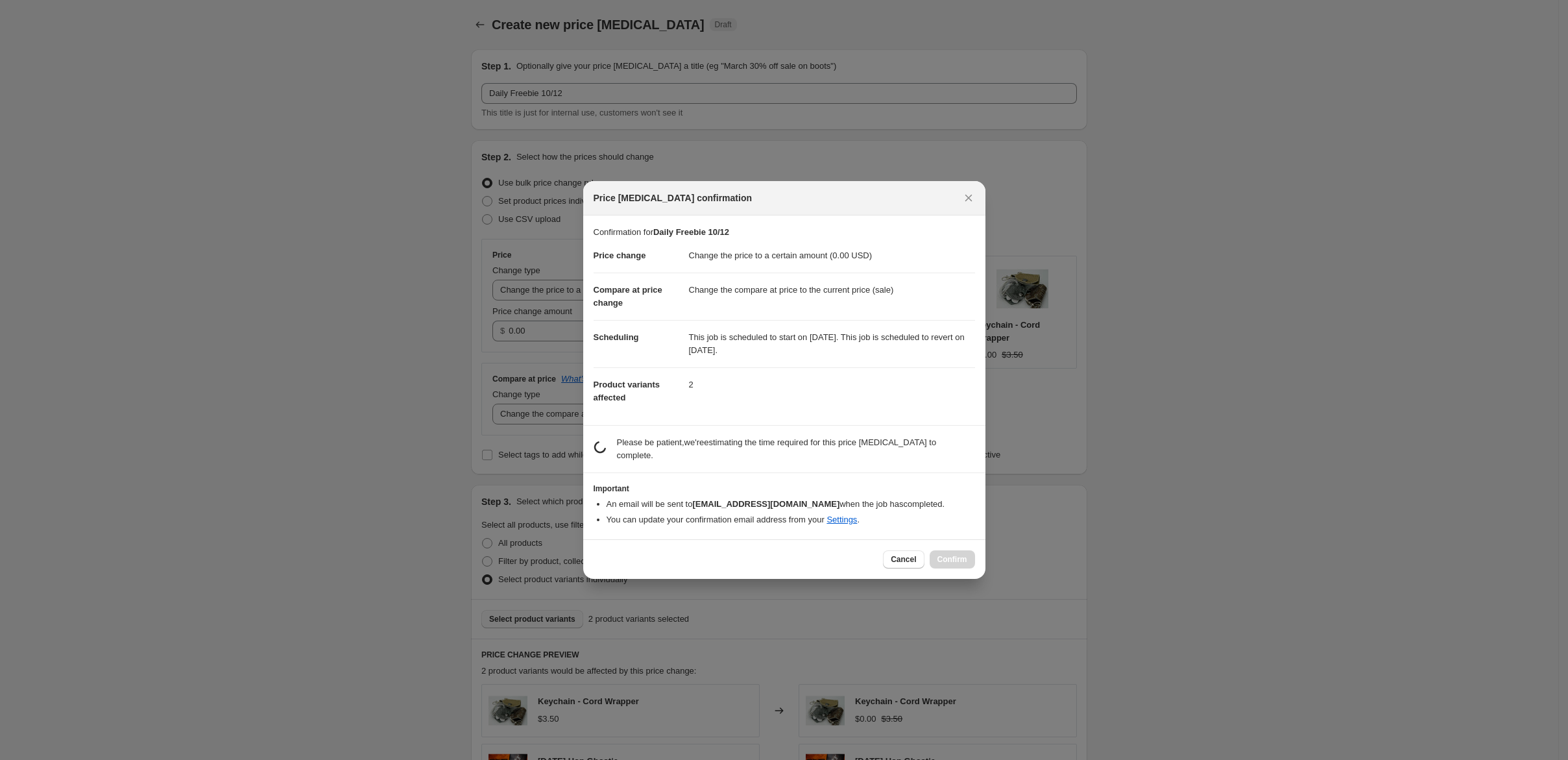
scroll to position [0, 0]
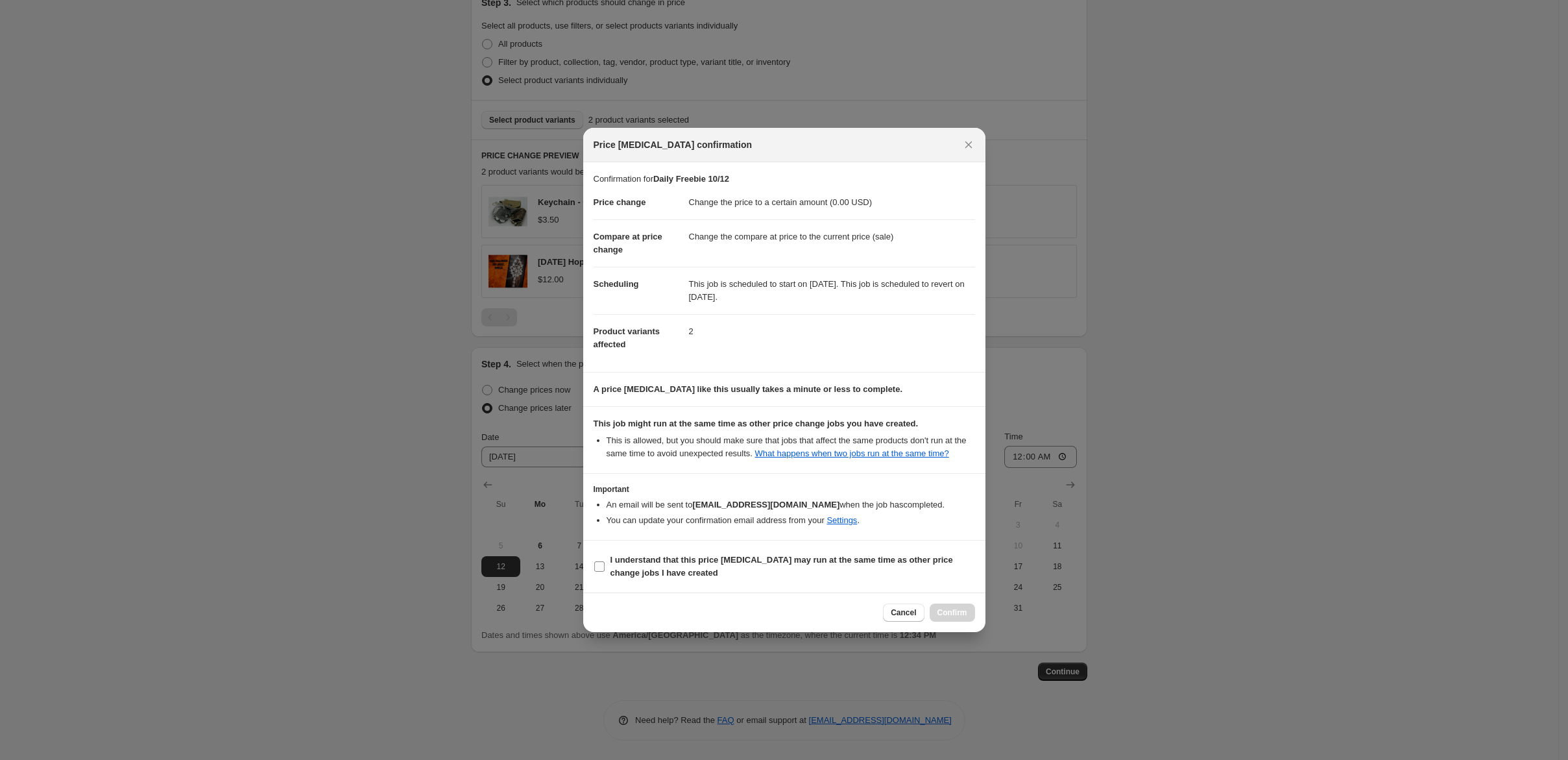
click at [594, 572] on input "I understand that this price [MEDICAL_DATA] may run at the same time as other p…" at bounding box center [599, 567] width 11 height 11
checkbox input "true"
click at [968, 619] on span "Confirm" at bounding box center [953, 613] width 30 height 11
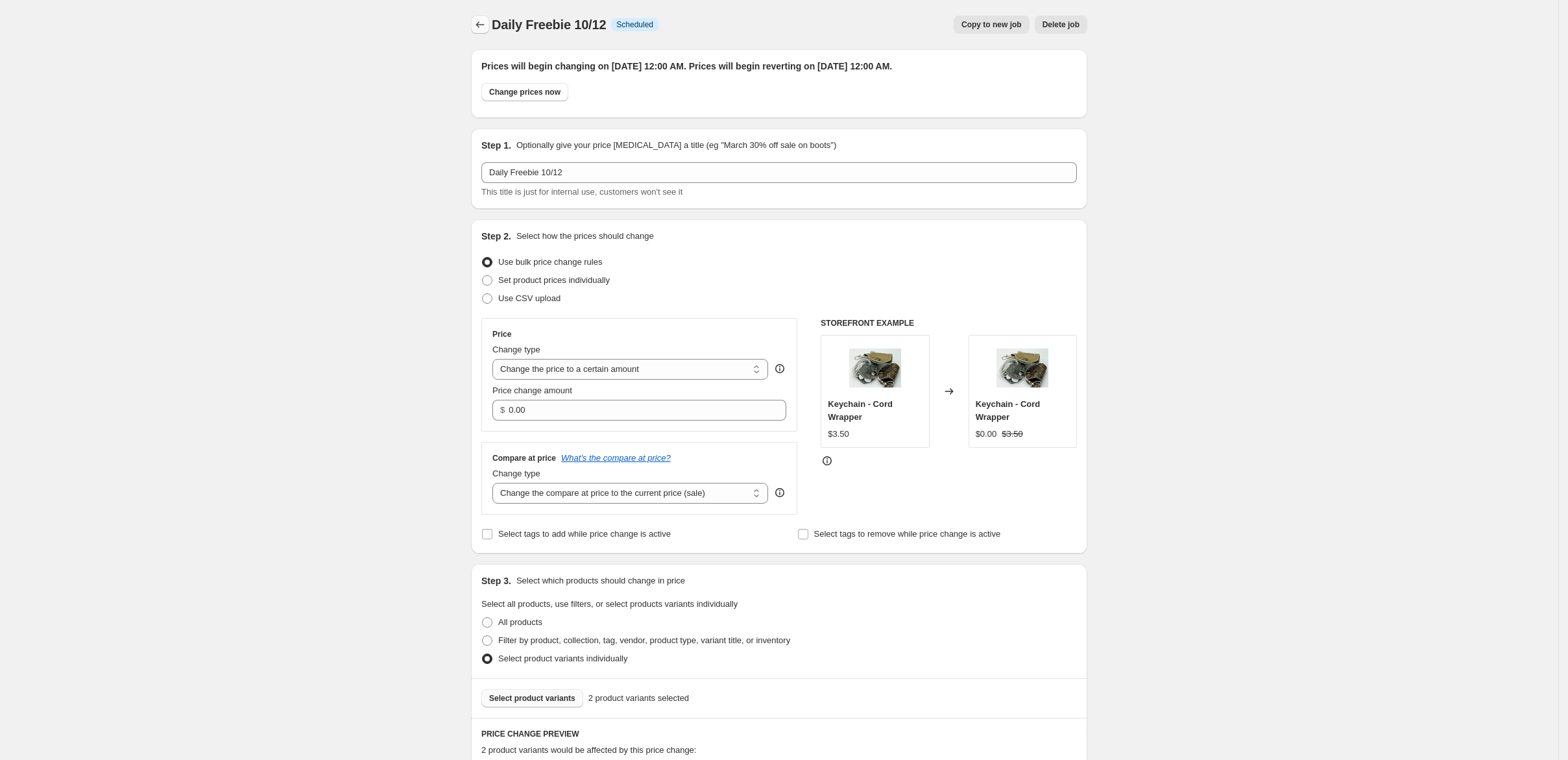
click at [474, 28] on icon "Price change jobs" at bounding box center [480, 24] width 13 height 13
